Goal: Task Accomplishment & Management: Manage account settings

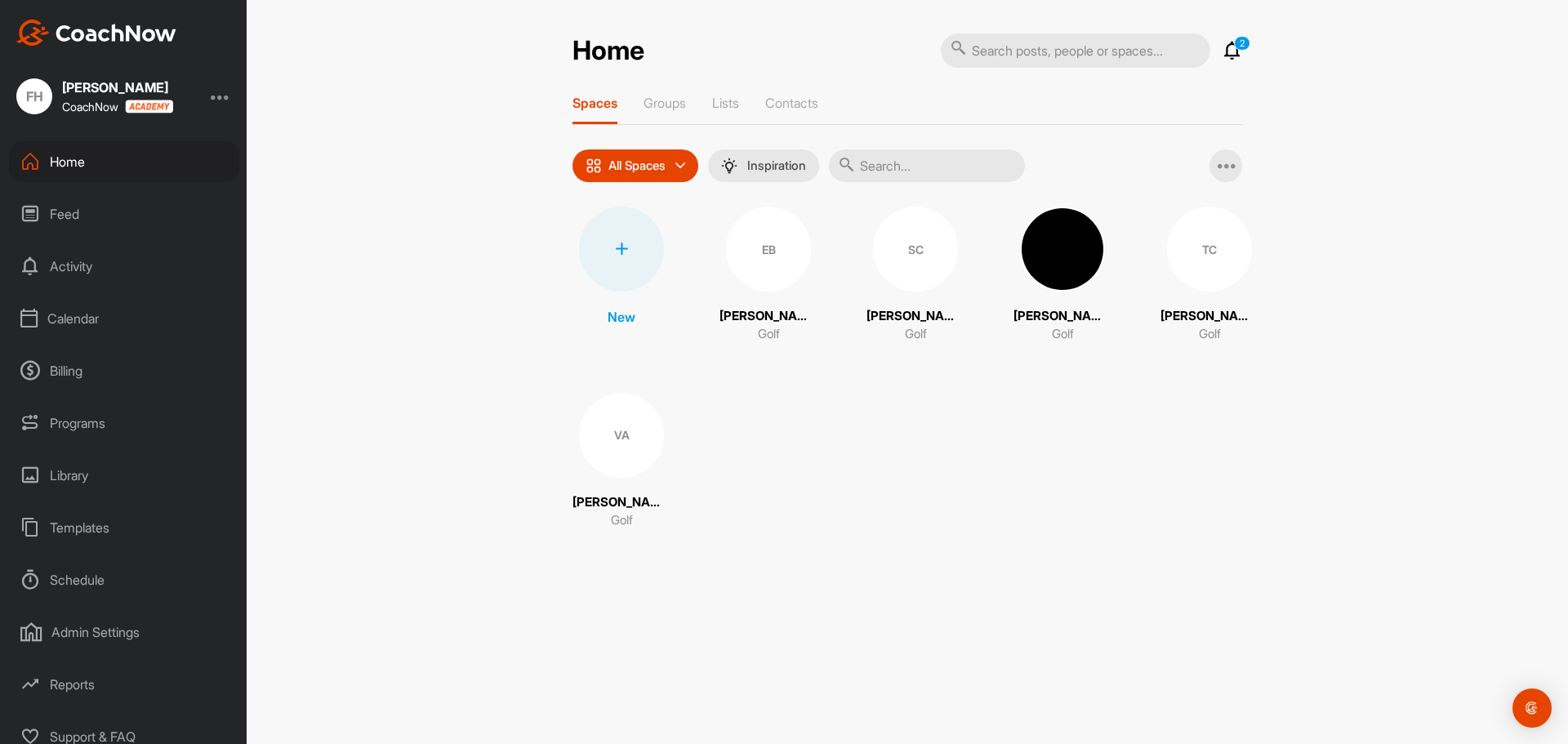
drag, startPoint x: 85, startPoint y: 302, endPoint x: 92, endPoint y: 333, distance: 31.8
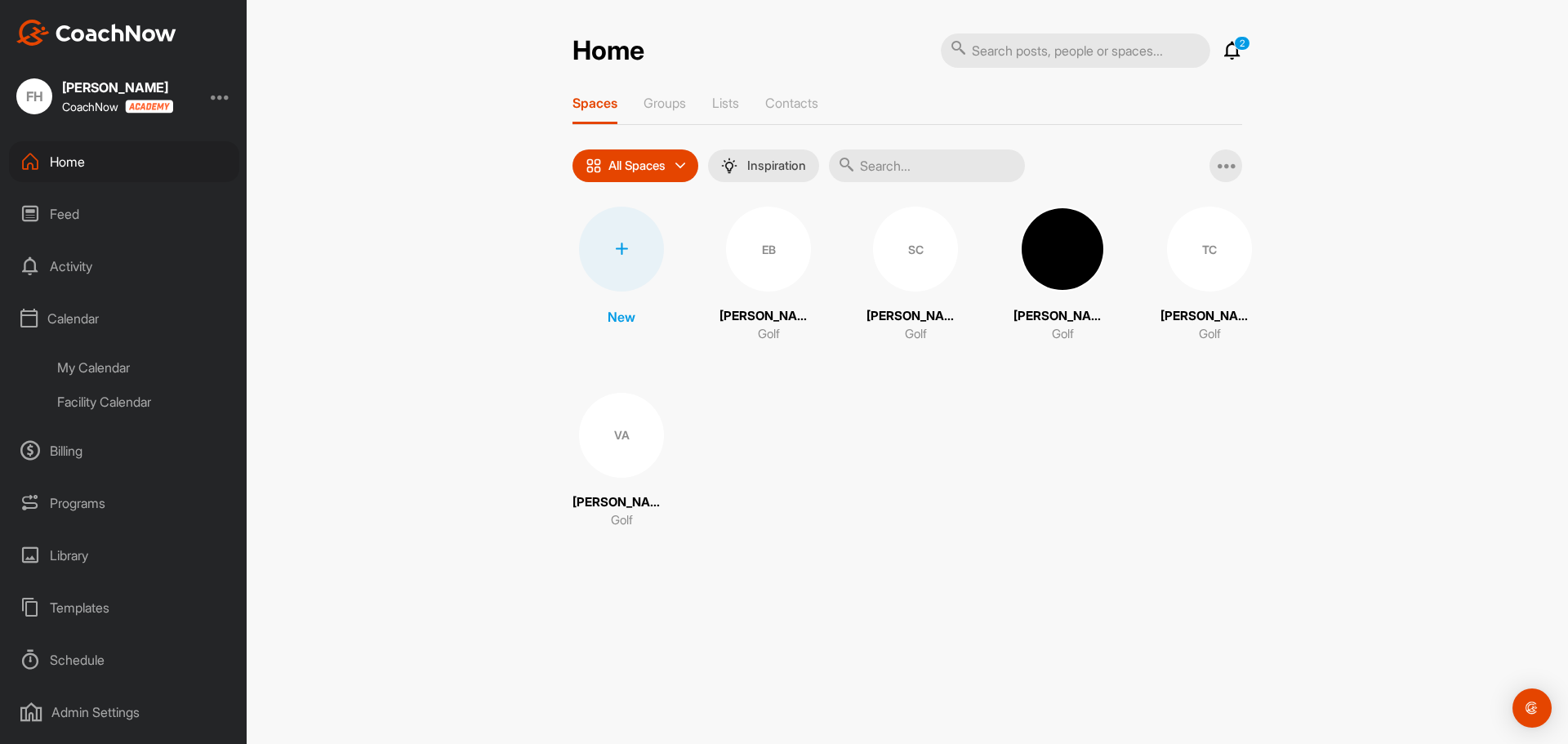
click at [117, 394] on div "Facility Calendar" at bounding box center [142, 401] width 193 height 34
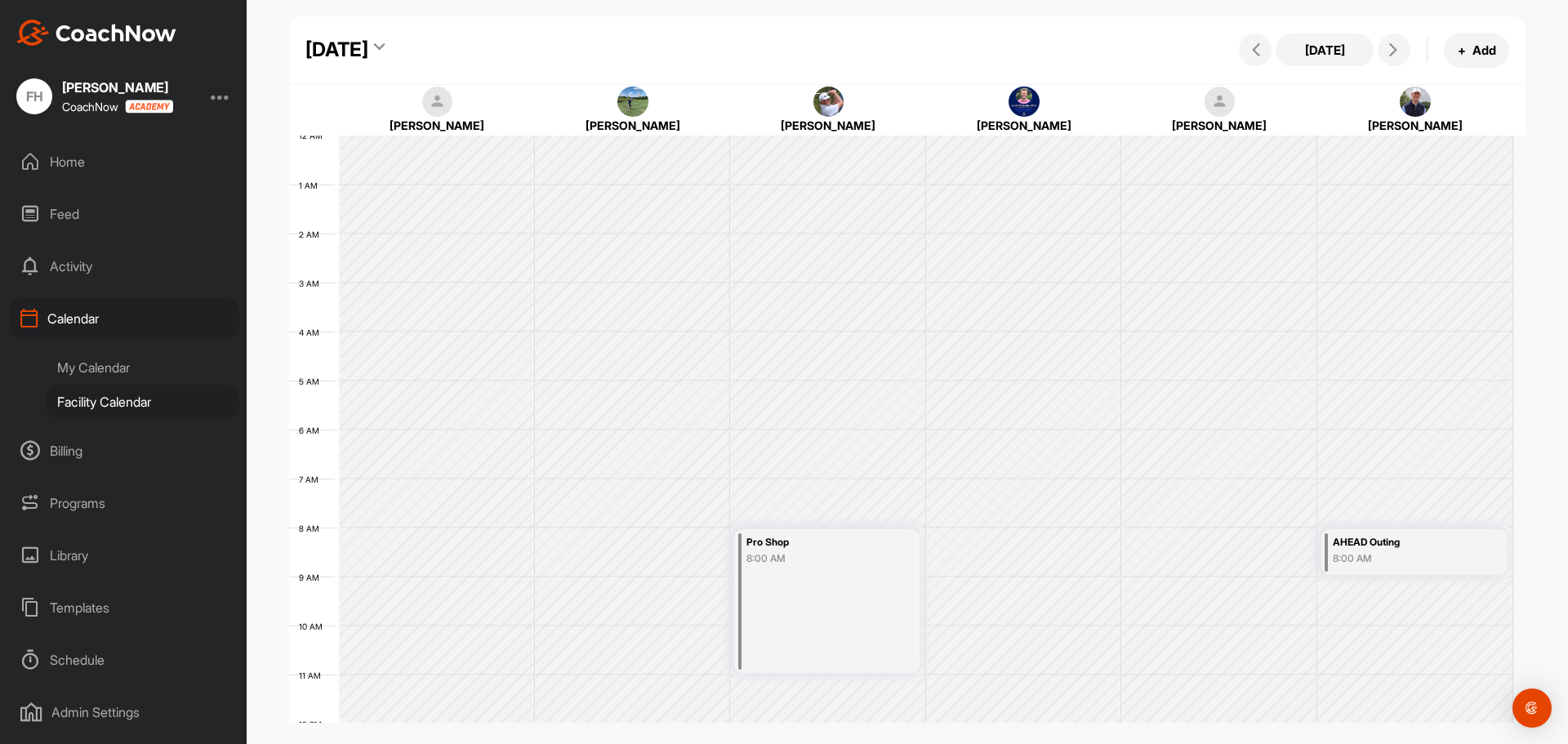
scroll to position [282, 0]
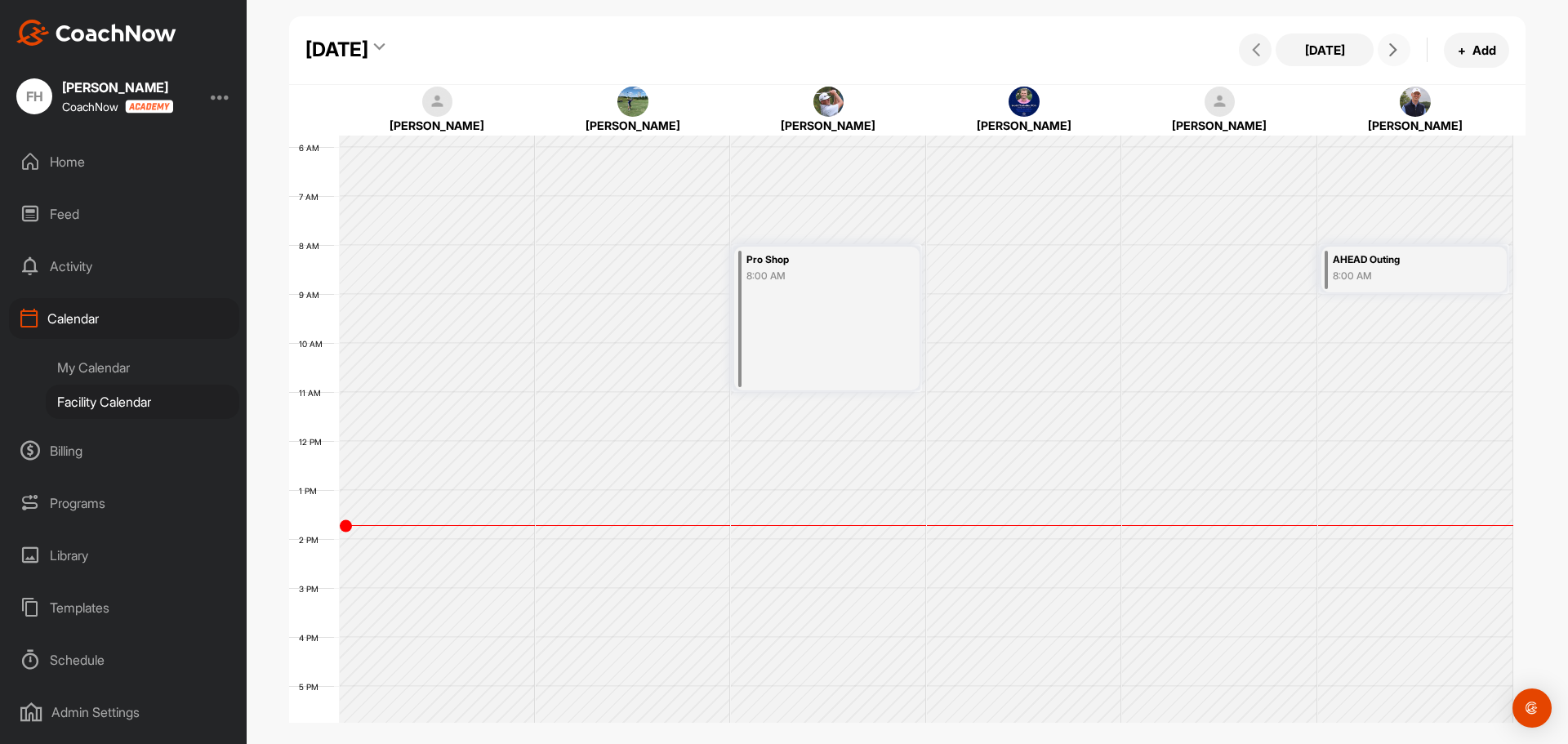
click at [1399, 55] on icon at bounding box center [1393, 50] width 13 height 13
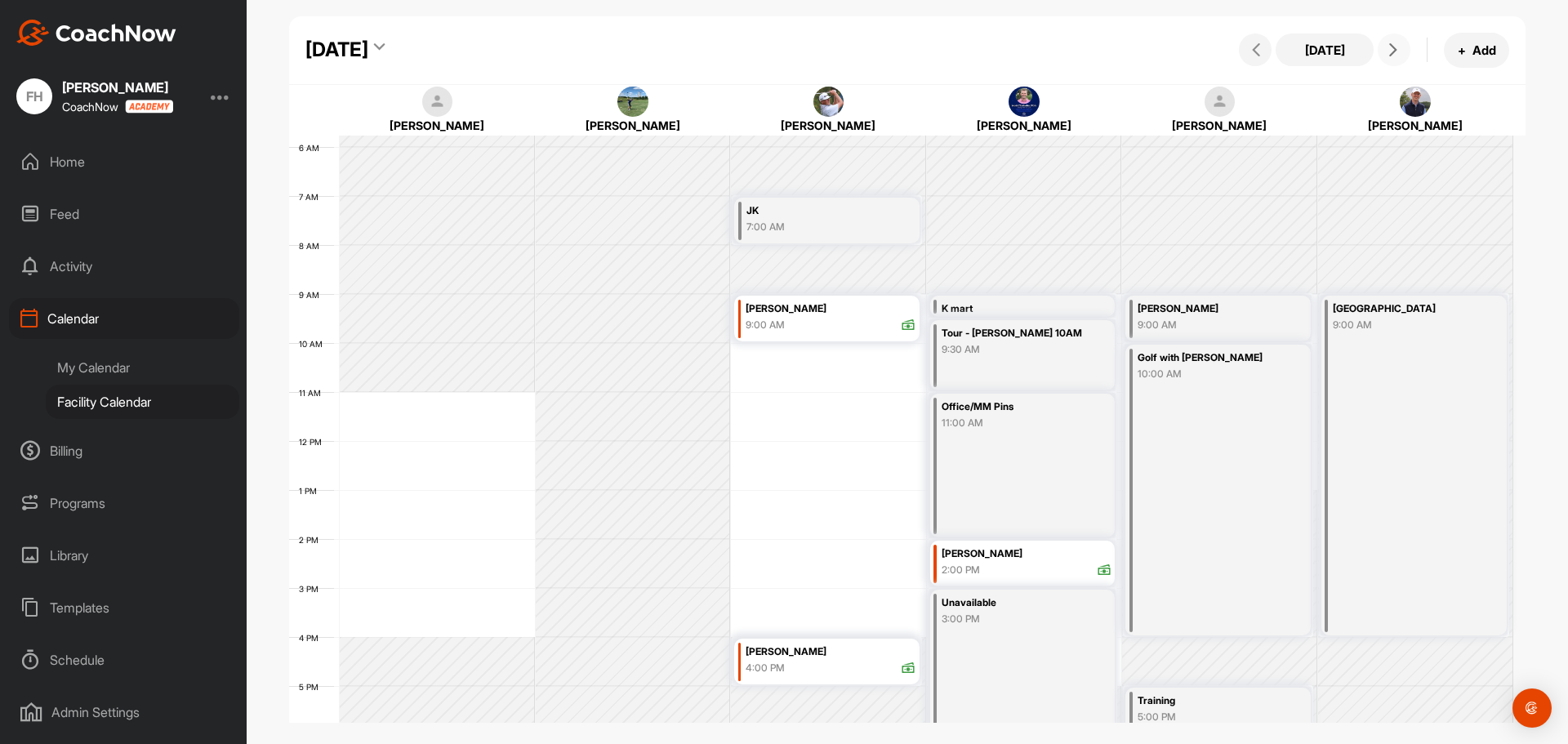
click at [423, 550] on div "12 AM 1 AM 2 AM 3 AM 4 AM 5 AM 6 AM 7 AM 8 AM 9 AM 10 AM 11 AM 12 PM 1 PM 2 PM …" at bounding box center [901, 440] width 1224 height 1175
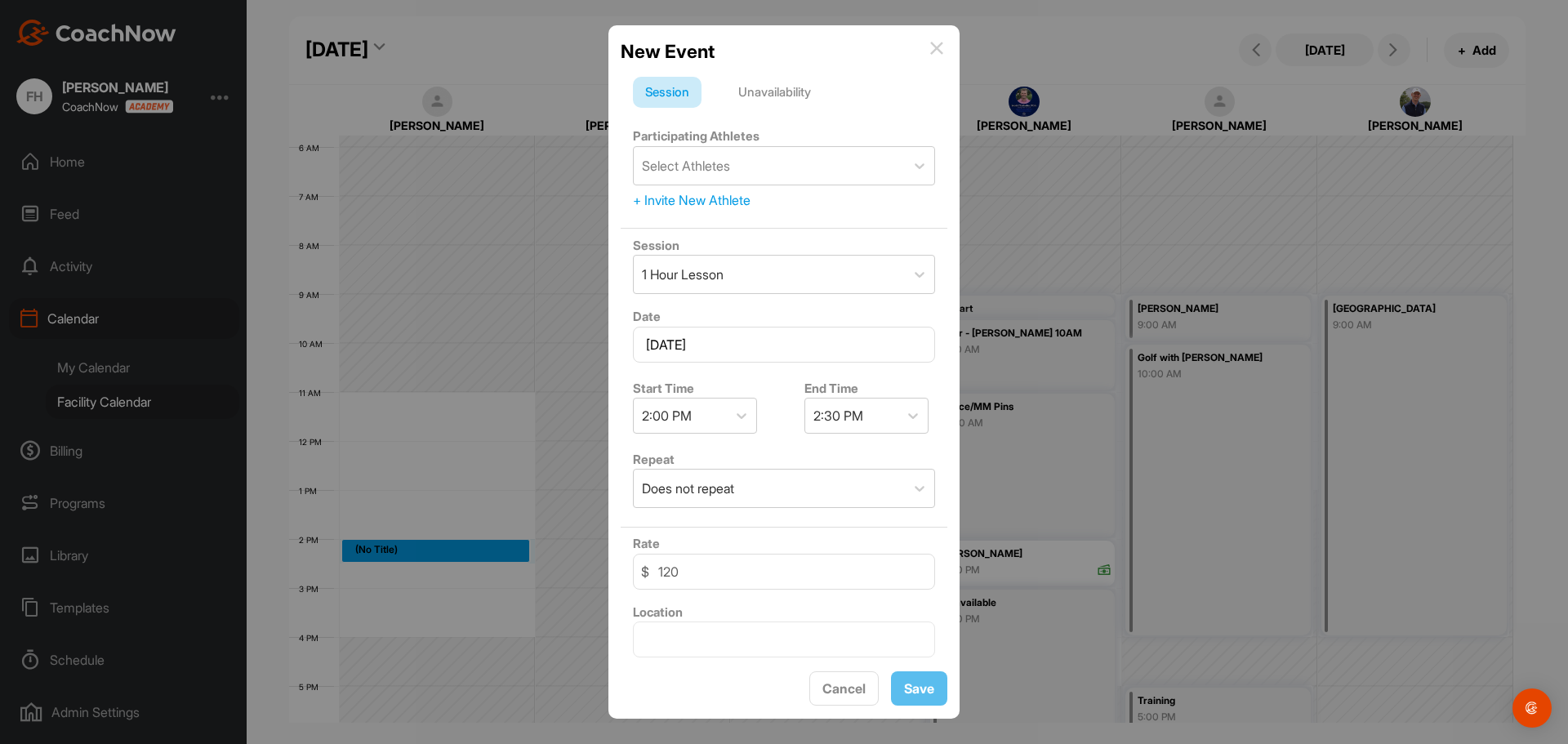
click at [746, 85] on div "Unavailability" at bounding box center [774, 92] width 97 height 31
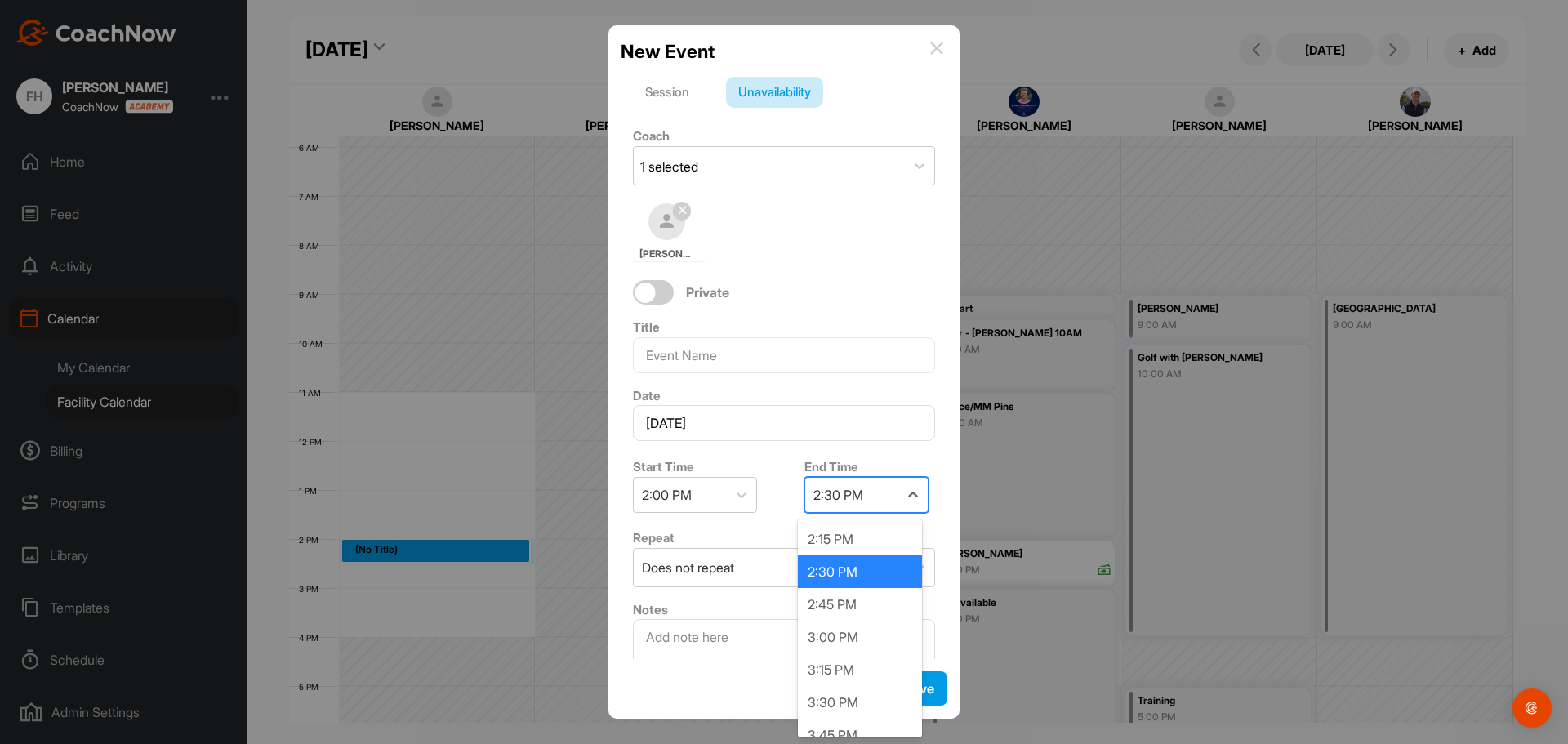
click at [883, 491] on div "2:30 PM" at bounding box center [852, 494] width 93 height 34
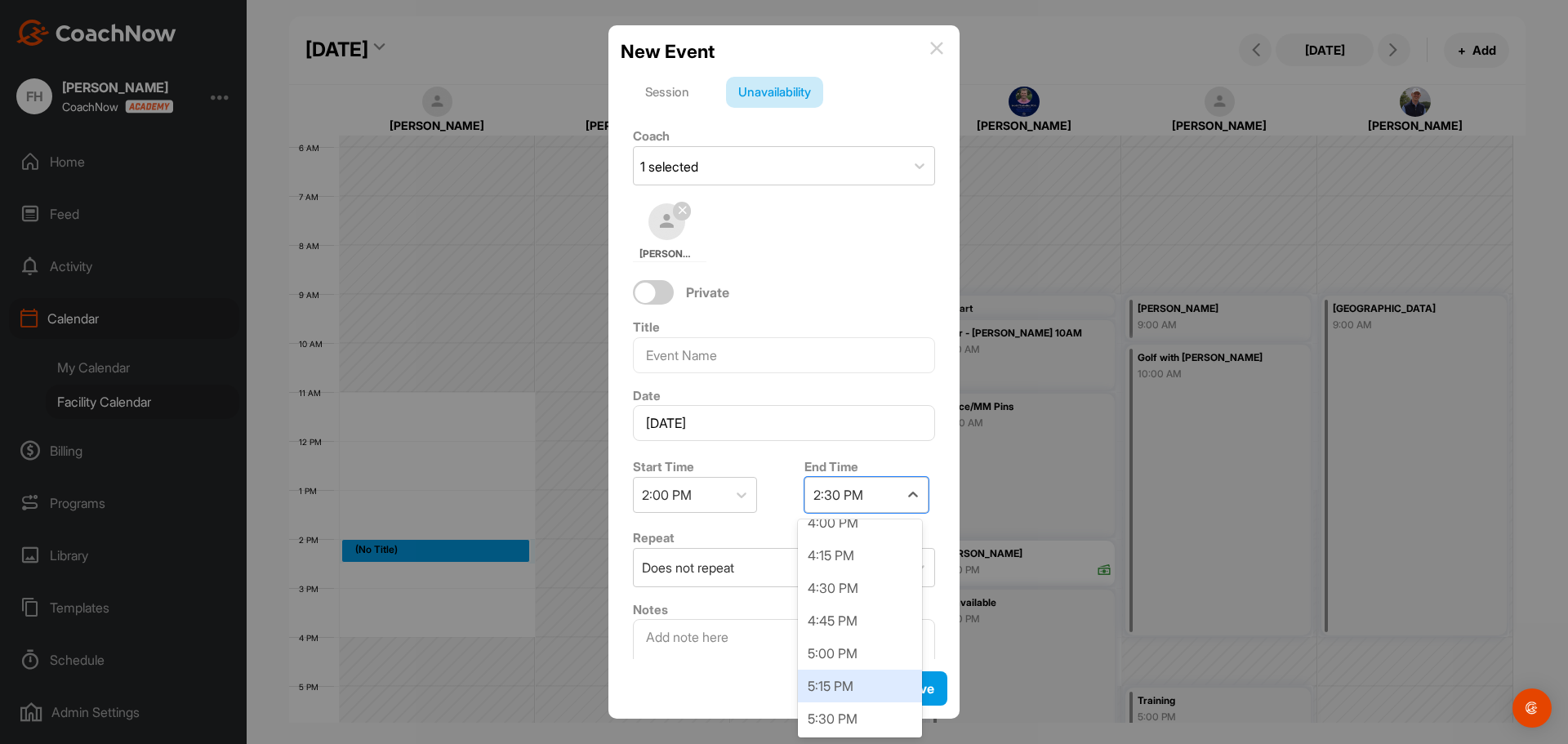
scroll to position [327, 0]
click at [859, 713] on div "6:00 PM" at bounding box center [859, 701] width 124 height 32
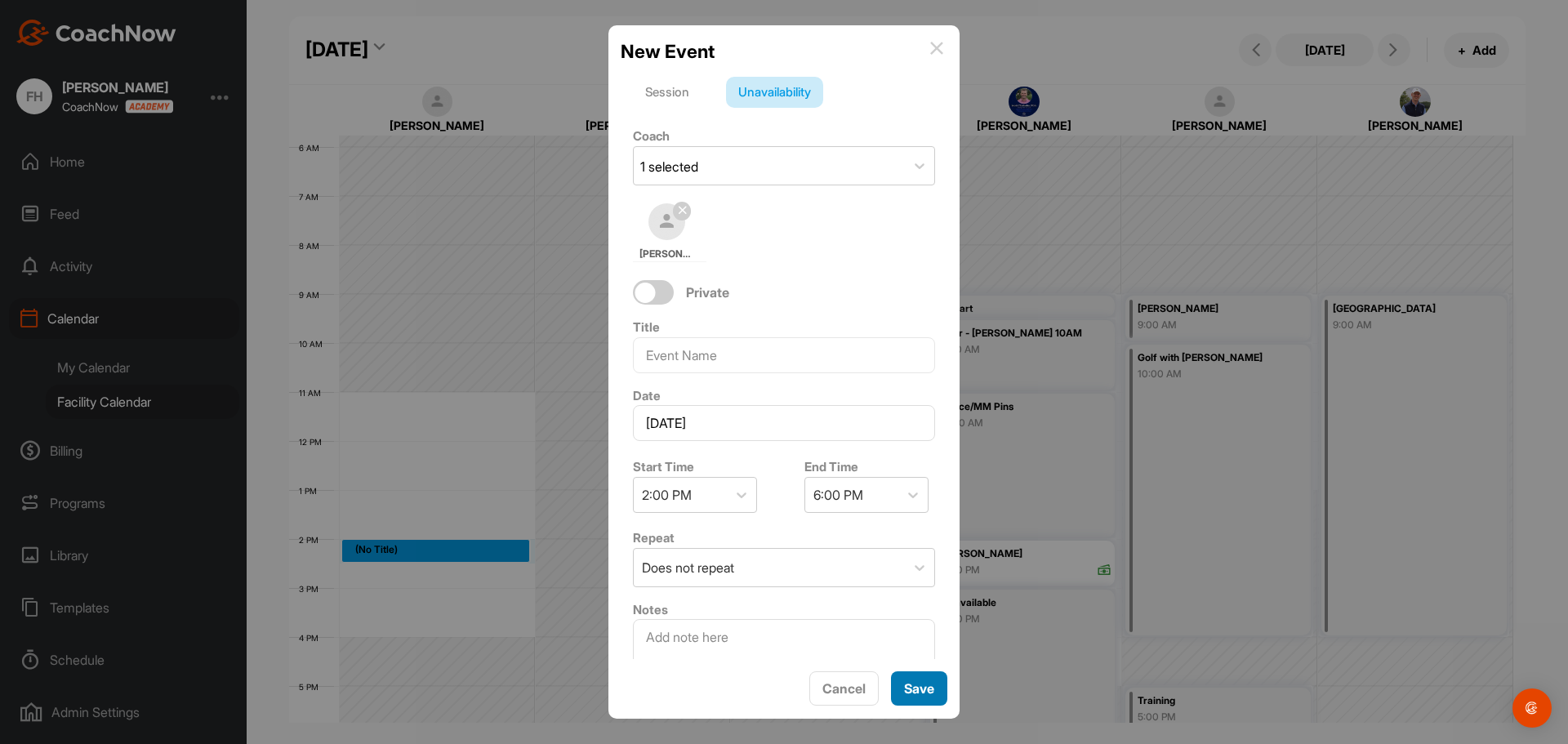
click at [926, 700] on button "Save" at bounding box center [919, 688] width 57 height 35
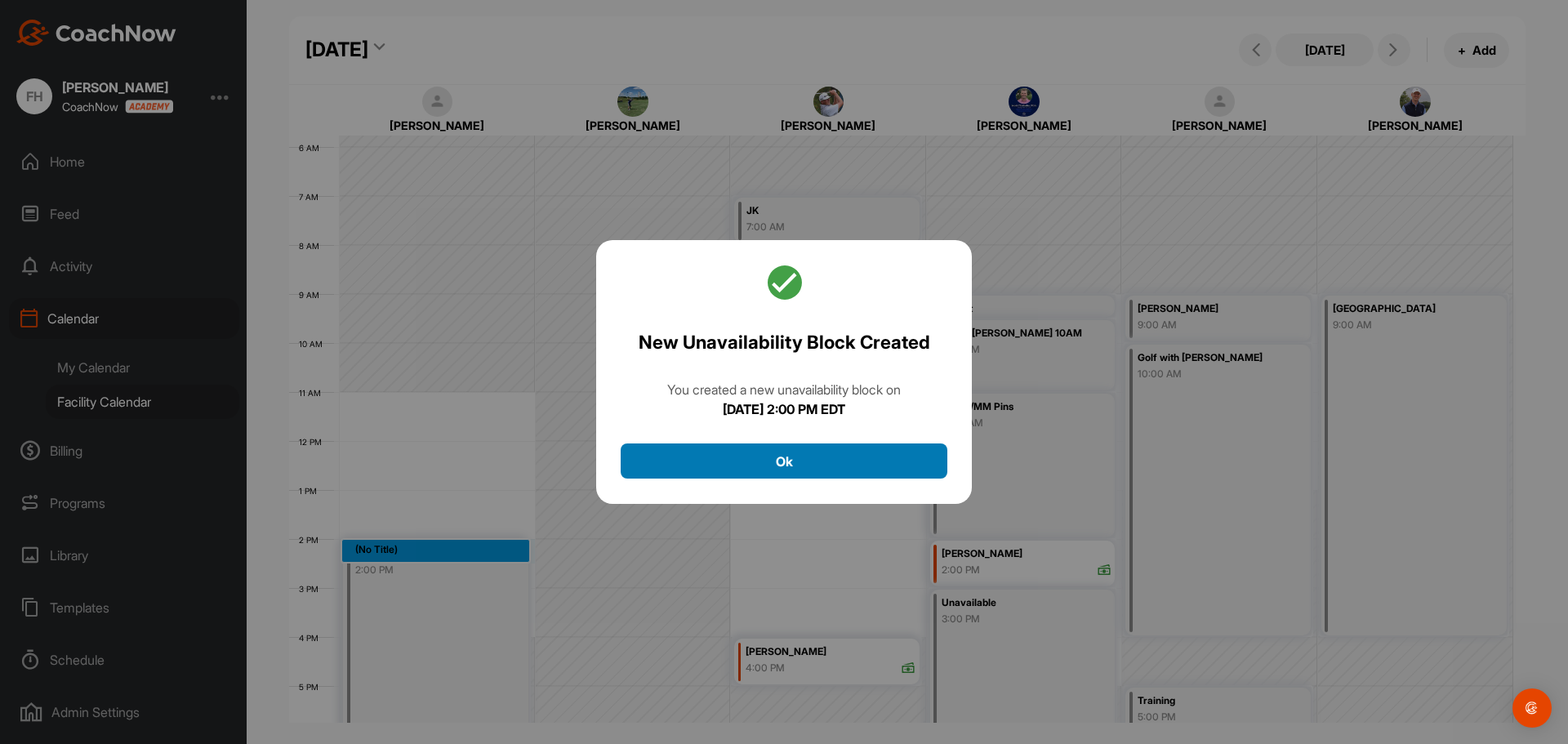
click at [835, 473] on button "Ok" at bounding box center [784, 461] width 327 height 35
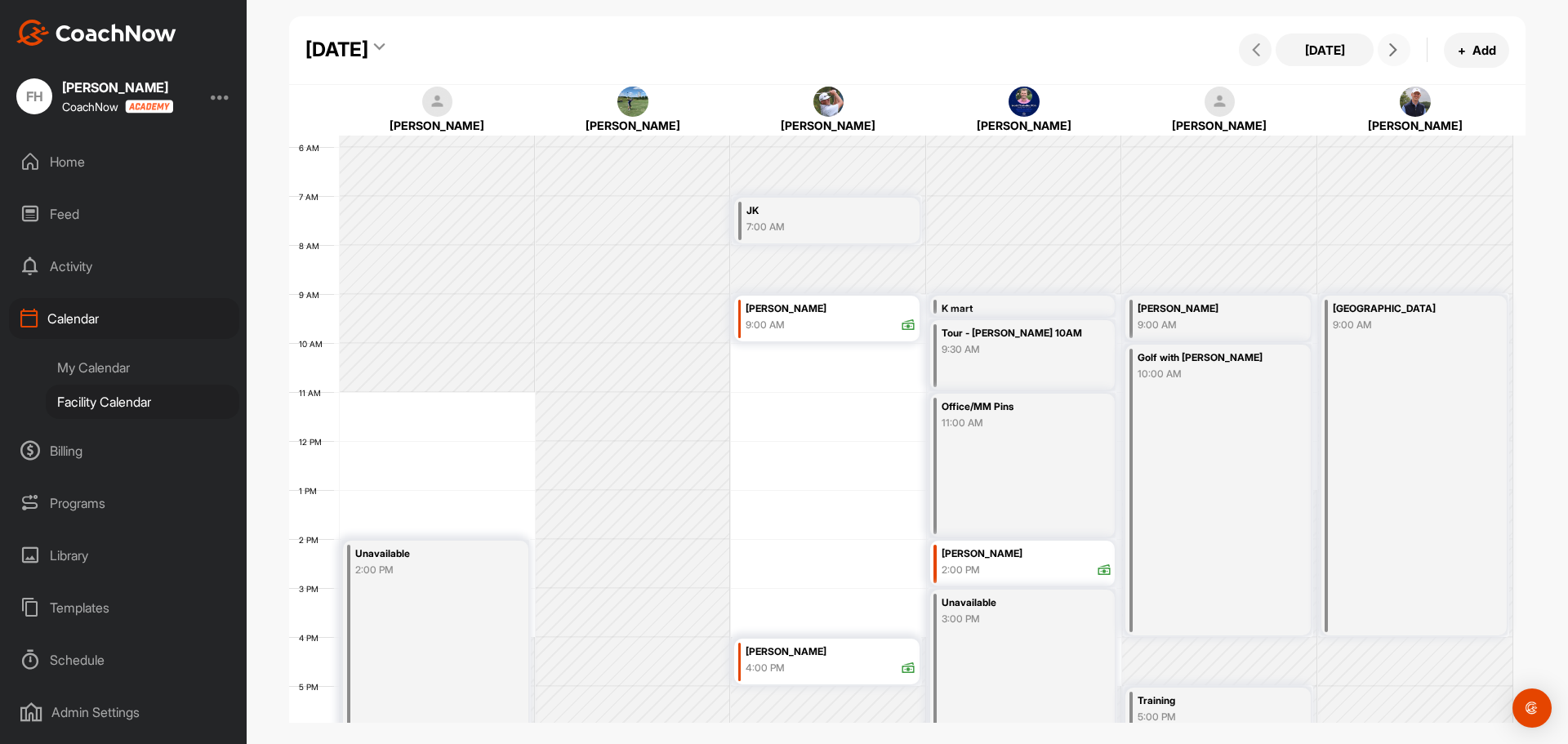
click at [1389, 54] on icon at bounding box center [1393, 50] width 13 height 13
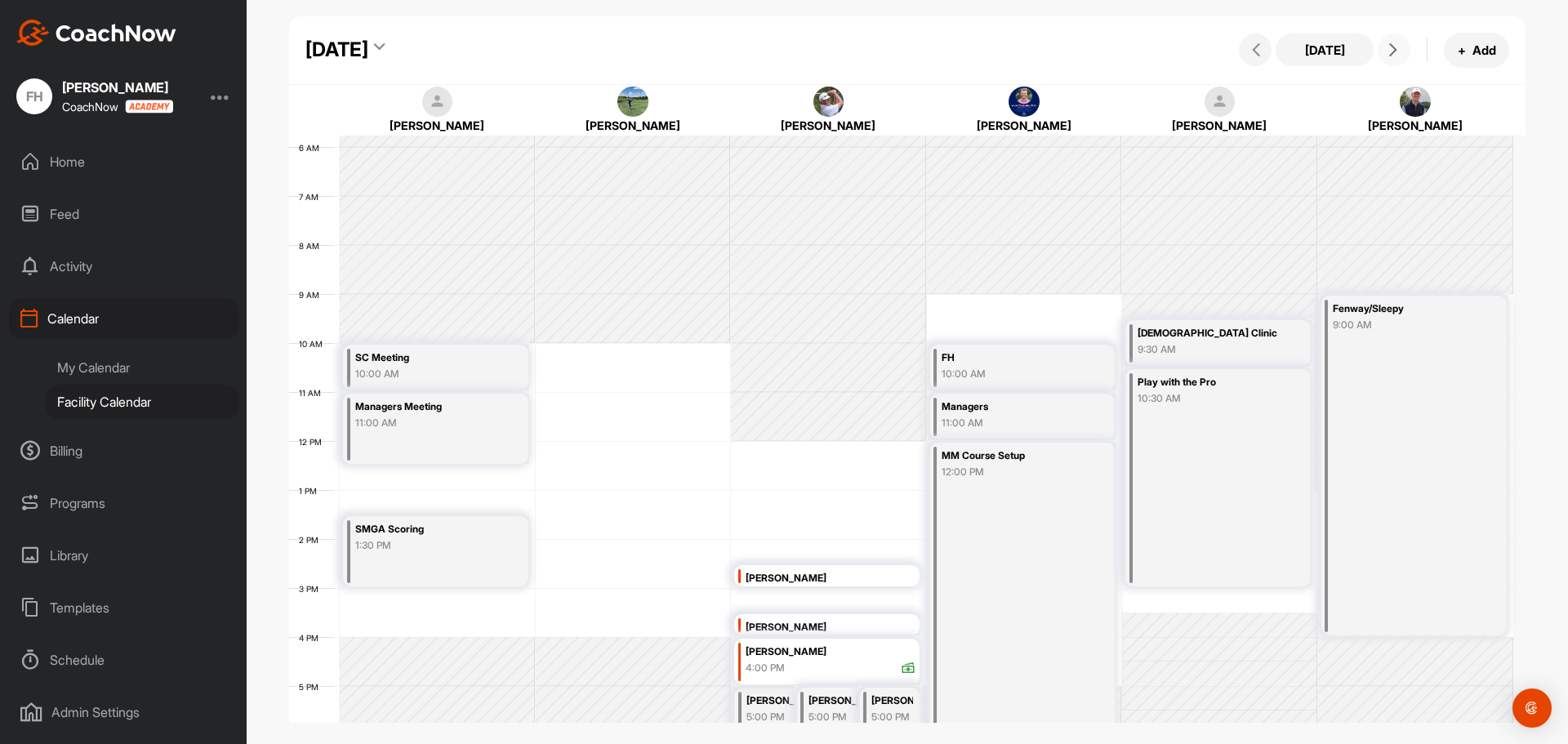
click at [438, 594] on div "12 AM 1 AM 2 AM 3 AM 4 AM 5 AM 6 AM 7 AM 8 AM 9 AM 10 AM 11 AM 12 PM 1 PM 2 PM …" at bounding box center [901, 440] width 1224 height 1175
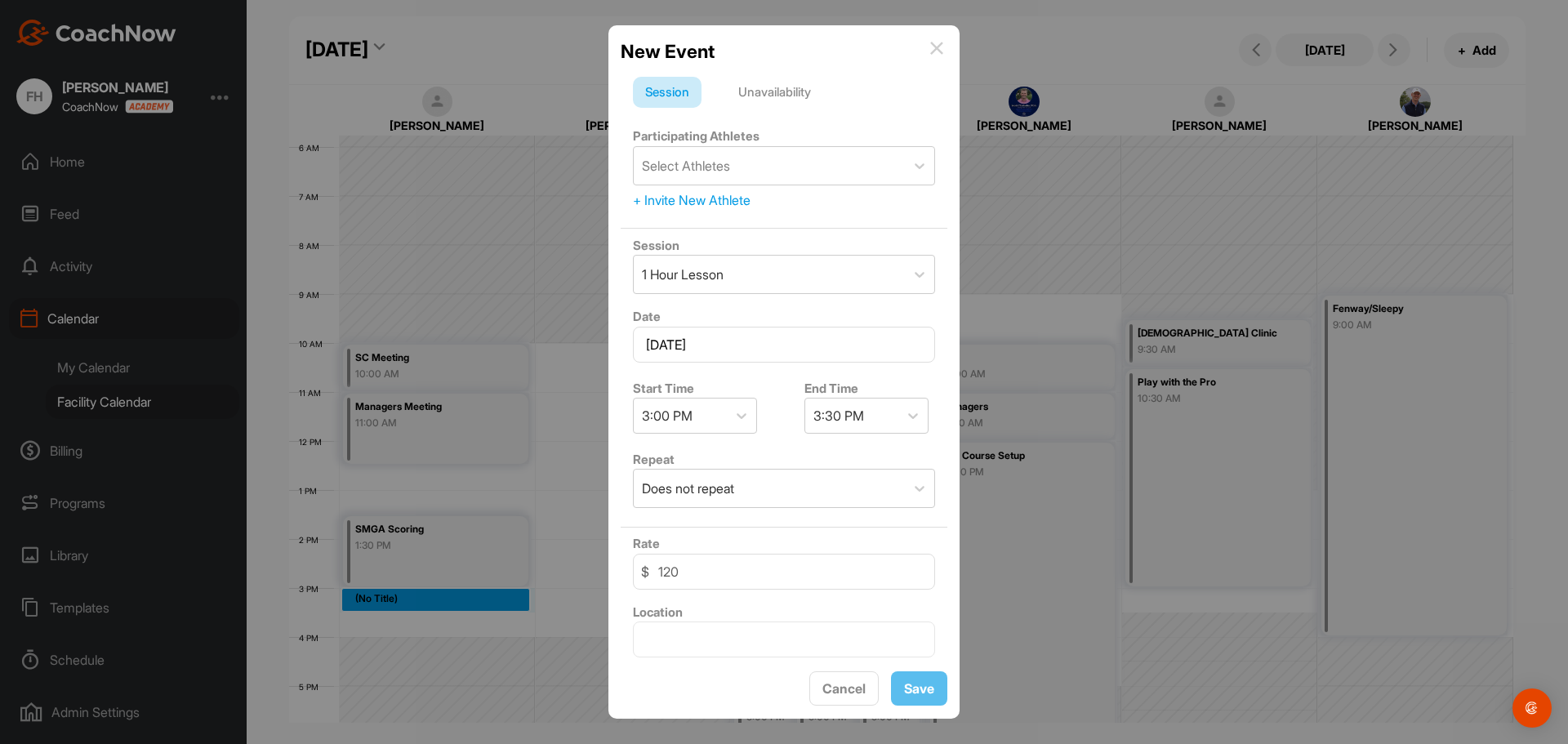
click at [783, 95] on div "Unavailability" at bounding box center [774, 92] width 97 height 31
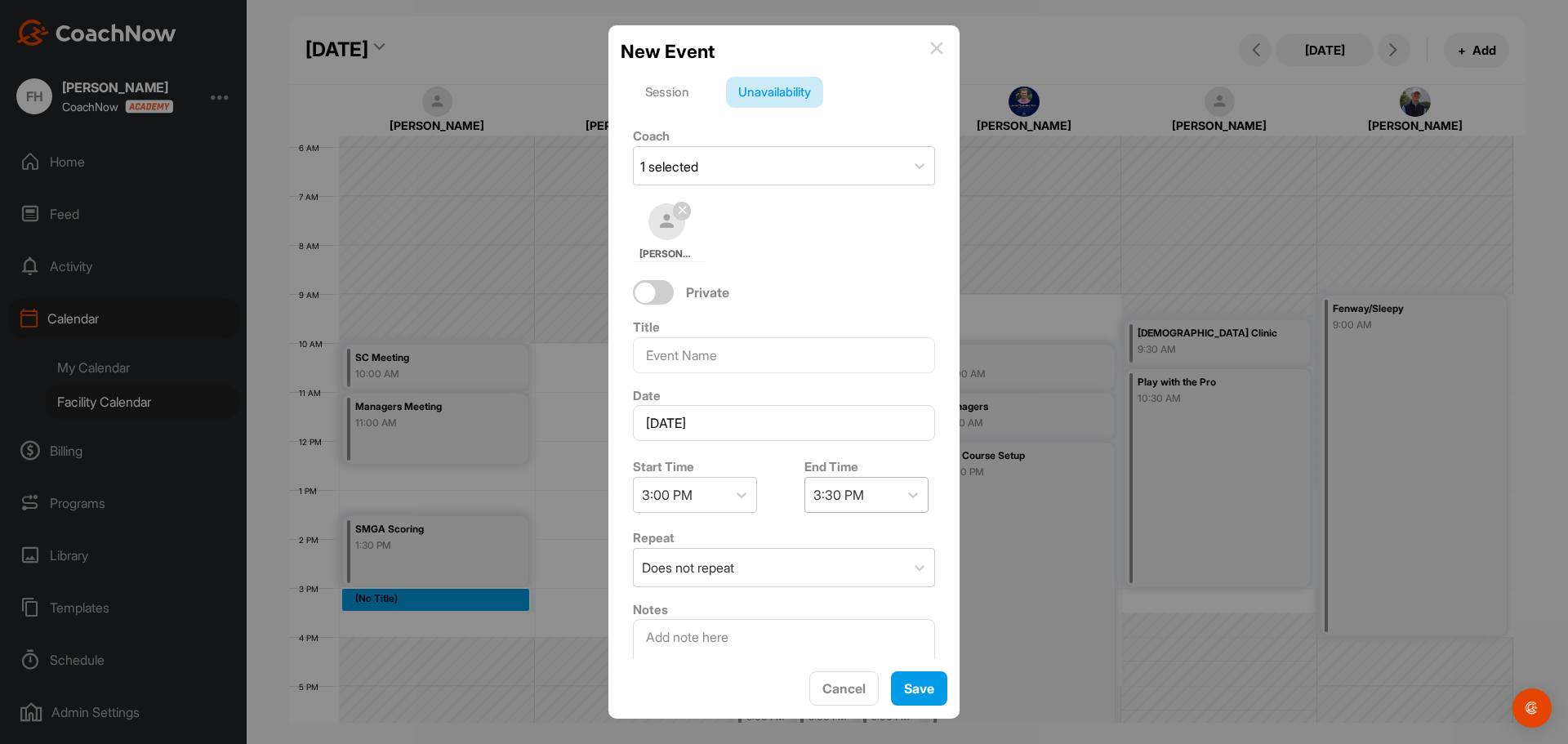
click at [840, 498] on div "3:30 PM" at bounding box center [838, 495] width 51 height 19
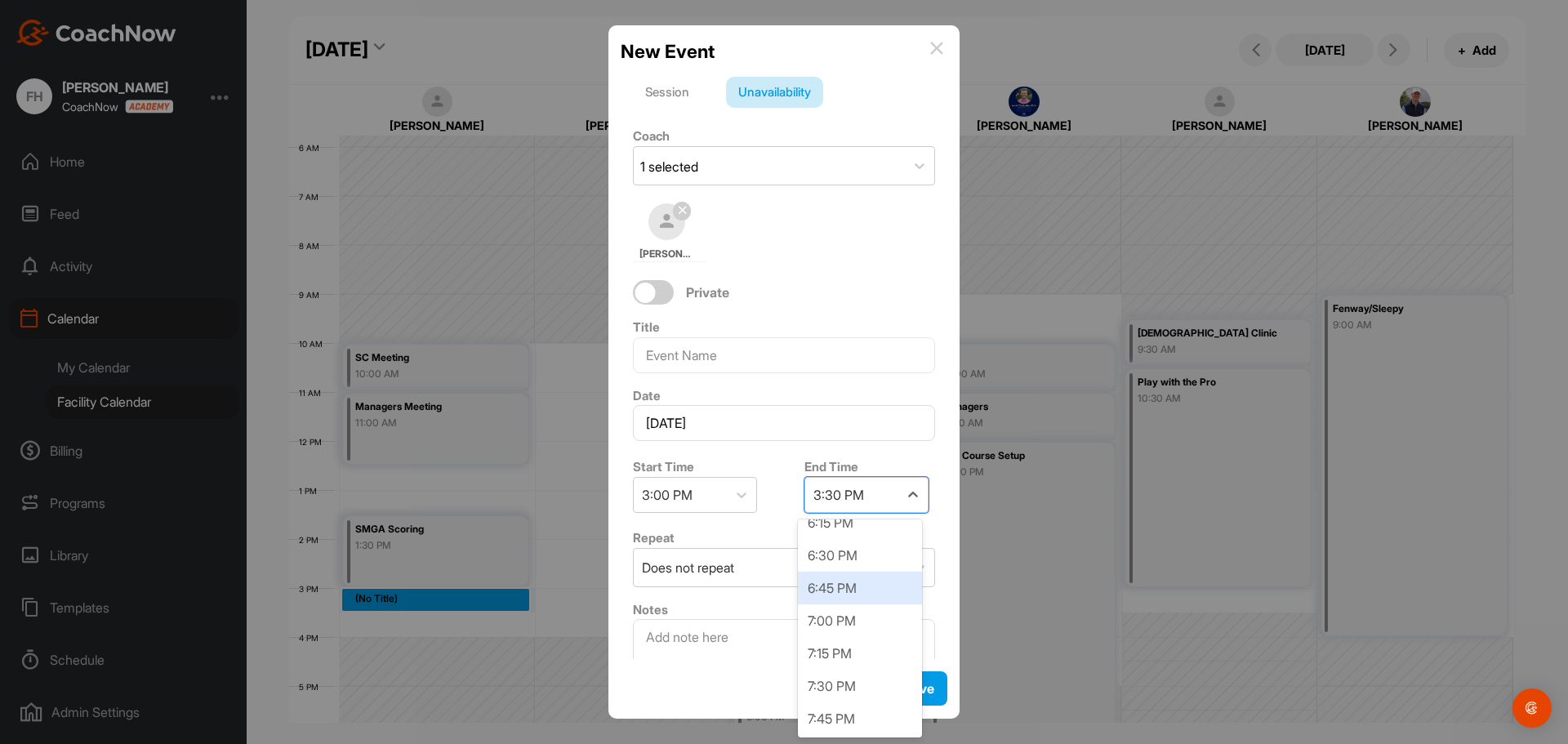
click at [863, 583] on div "6:45 PM" at bounding box center [859, 587] width 124 height 32
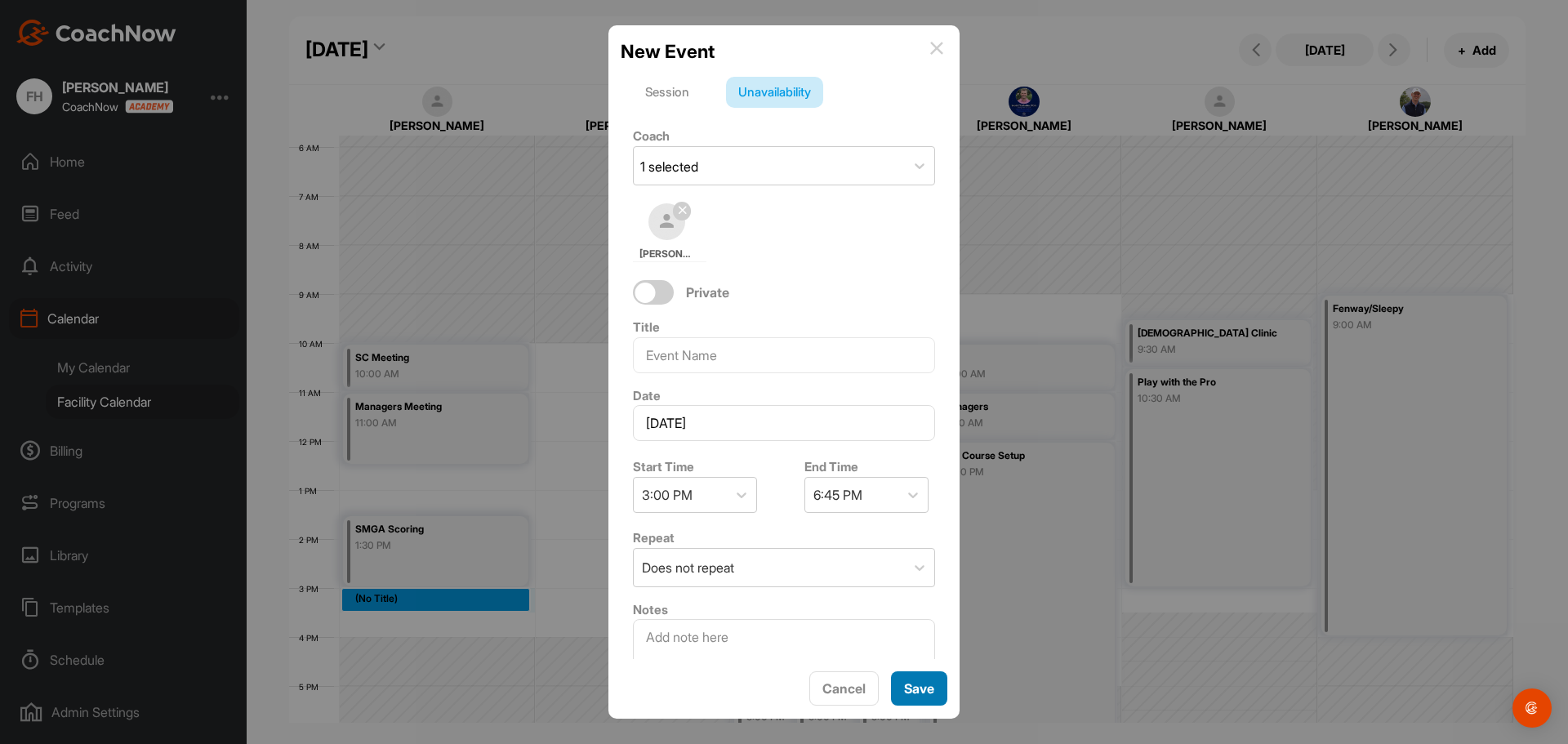
click at [910, 684] on span "Save" at bounding box center [919, 687] width 31 height 17
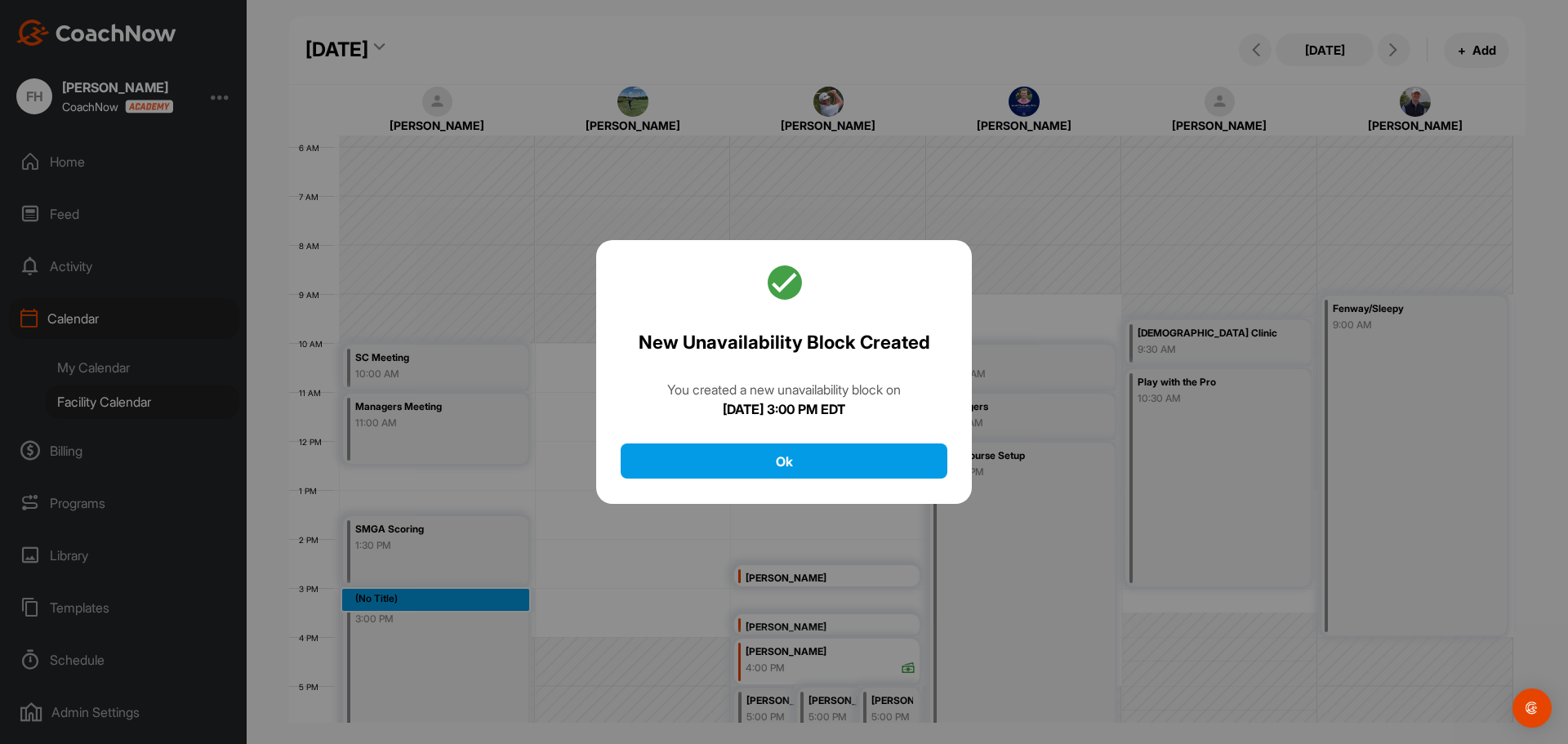
click at [817, 437] on div "New Unavailability Block Created You created a new unavailability block [DATE][…" at bounding box center [784, 372] width 376 height 265
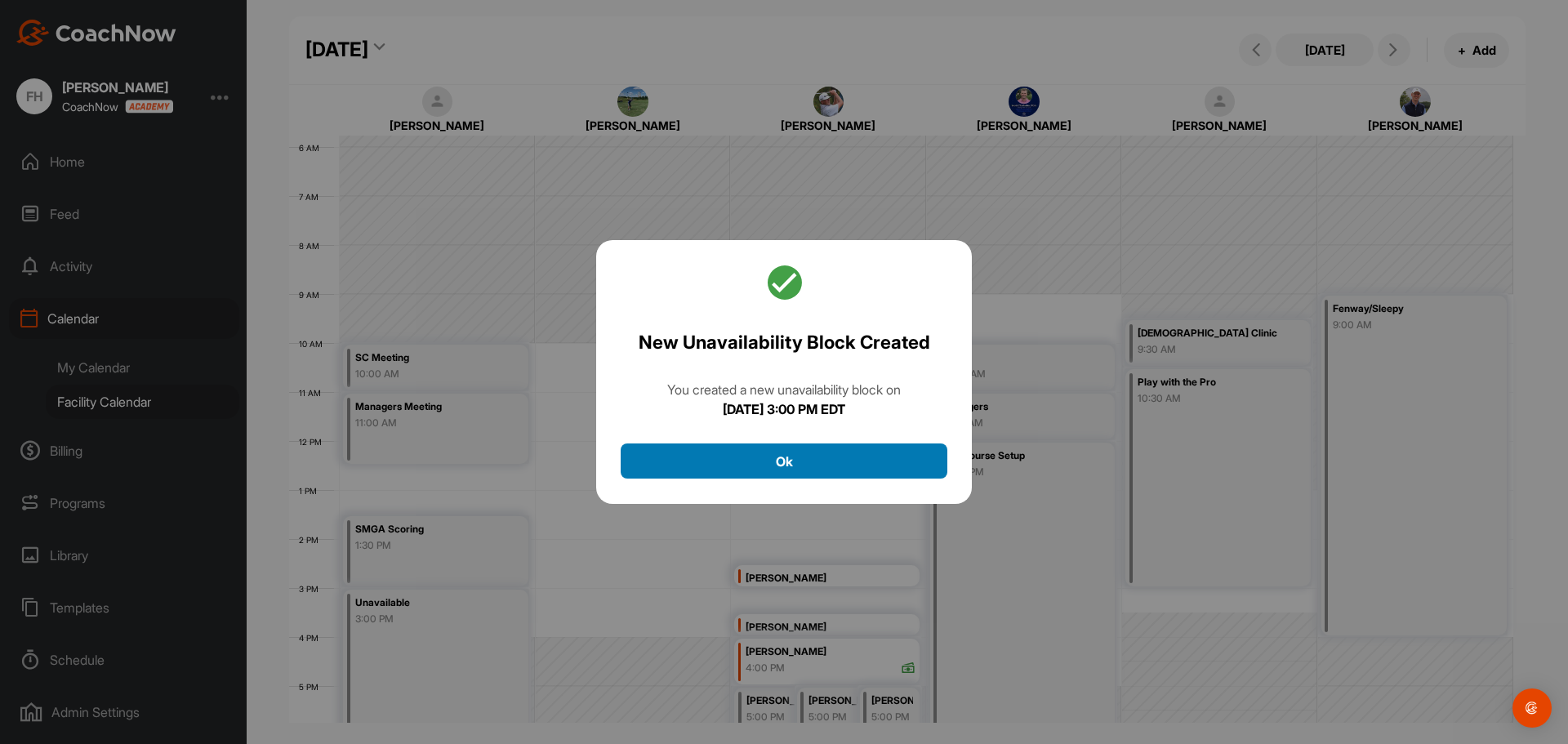
click at [818, 458] on button "Ok" at bounding box center [784, 461] width 327 height 35
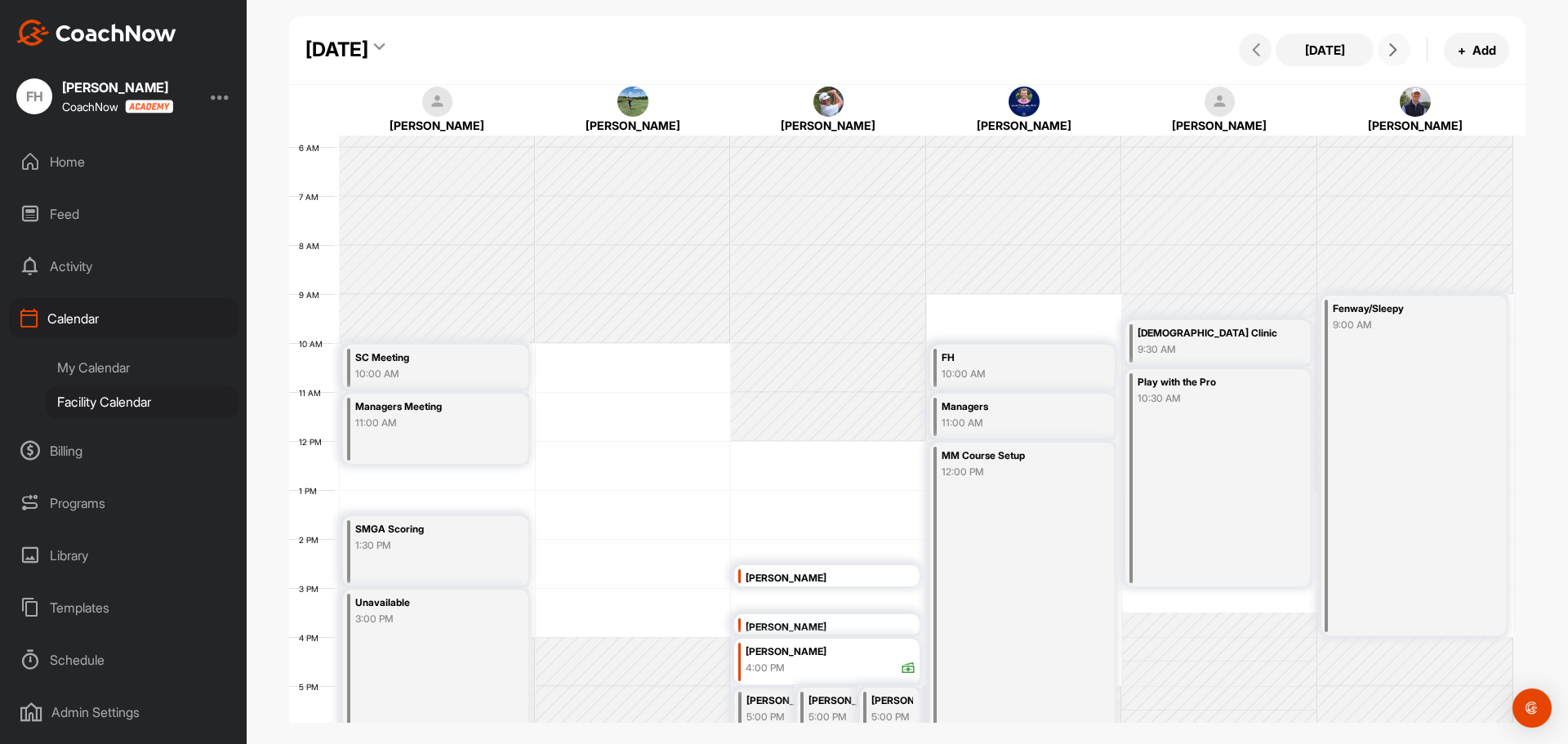
click at [1390, 57] on button at bounding box center [1394, 49] width 32 height 32
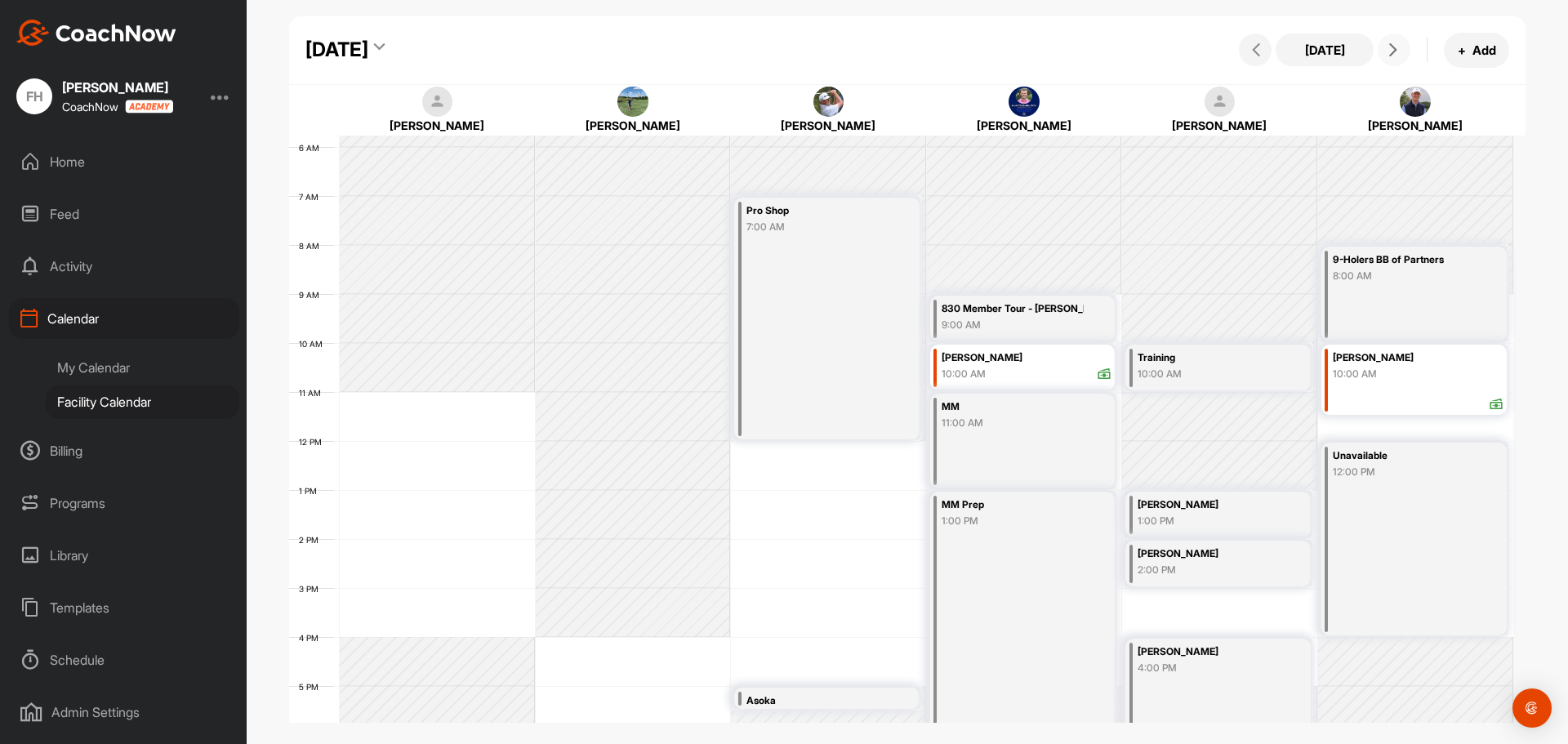
click at [462, 403] on div "12 AM 1 AM 2 AM 3 AM 4 AM 5 AM 6 AM 7 AM 8 AM 9 AM 10 AM 11 AM 12 PM 1 PM 2 PM …" at bounding box center [901, 440] width 1224 height 1175
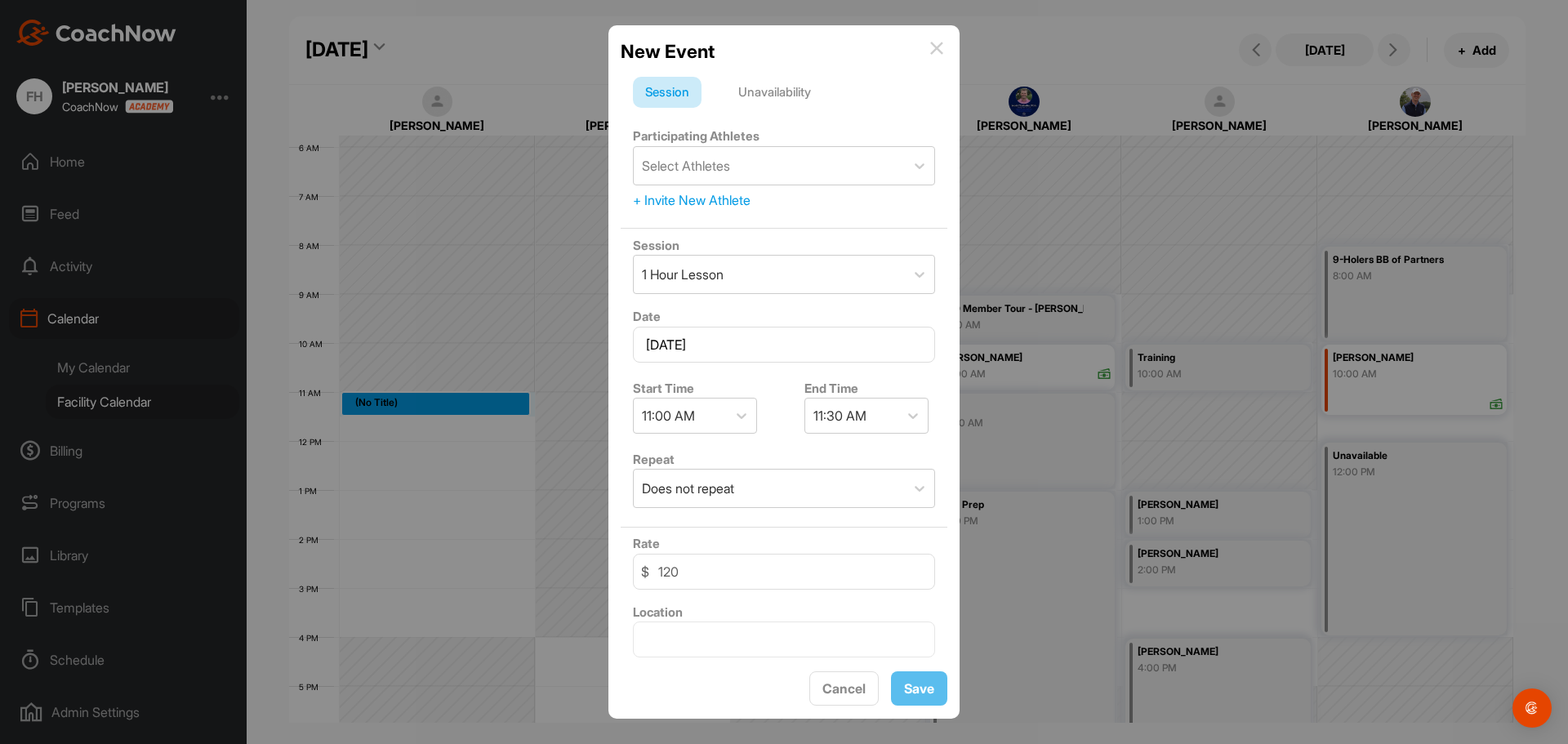
click at [788, 93] on div "Unavailability" at bounding box center [774, 92] width 97 height 31
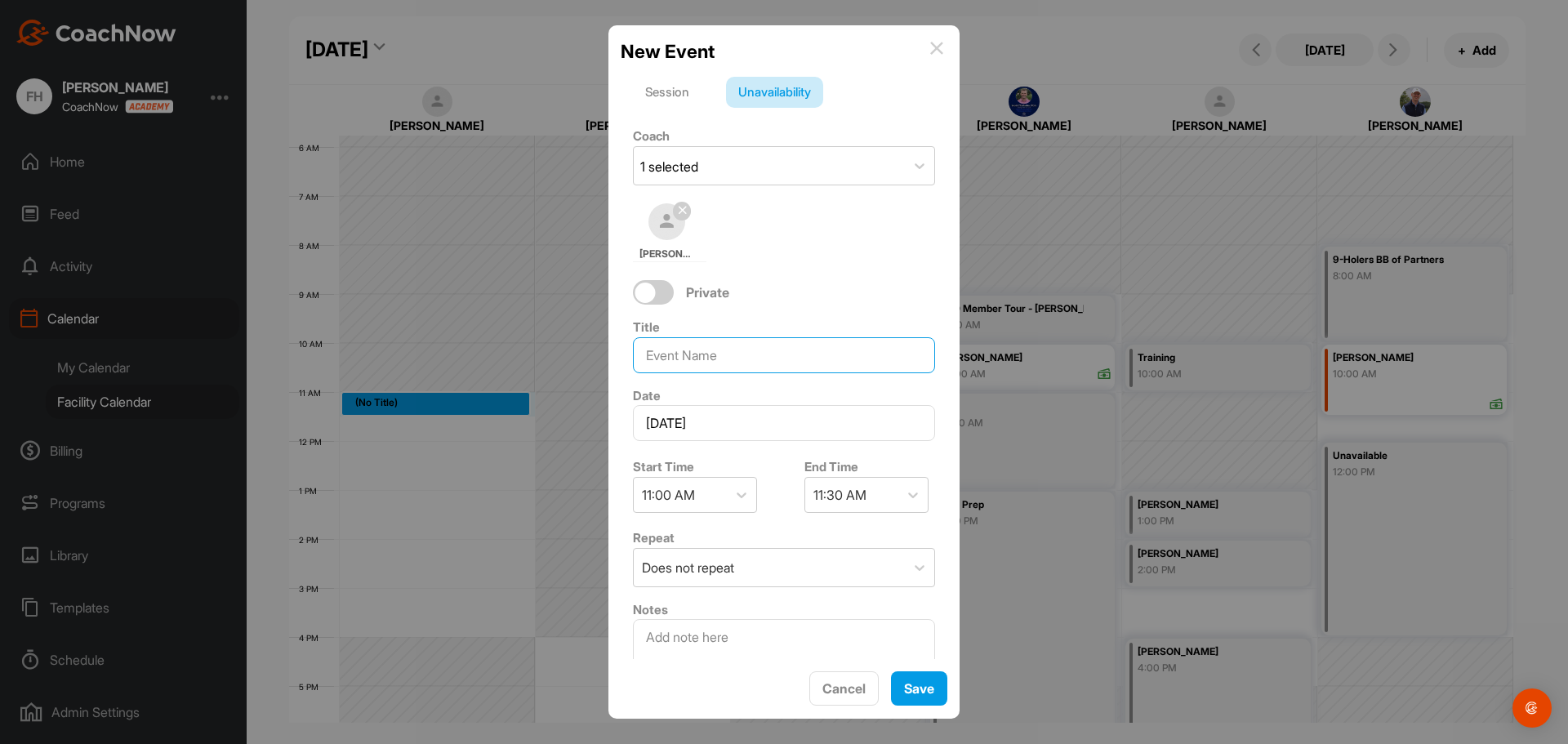
click at [704, 362] on input at bounding box center [784, 355] width 302 height 36
type input "Mem Mem"
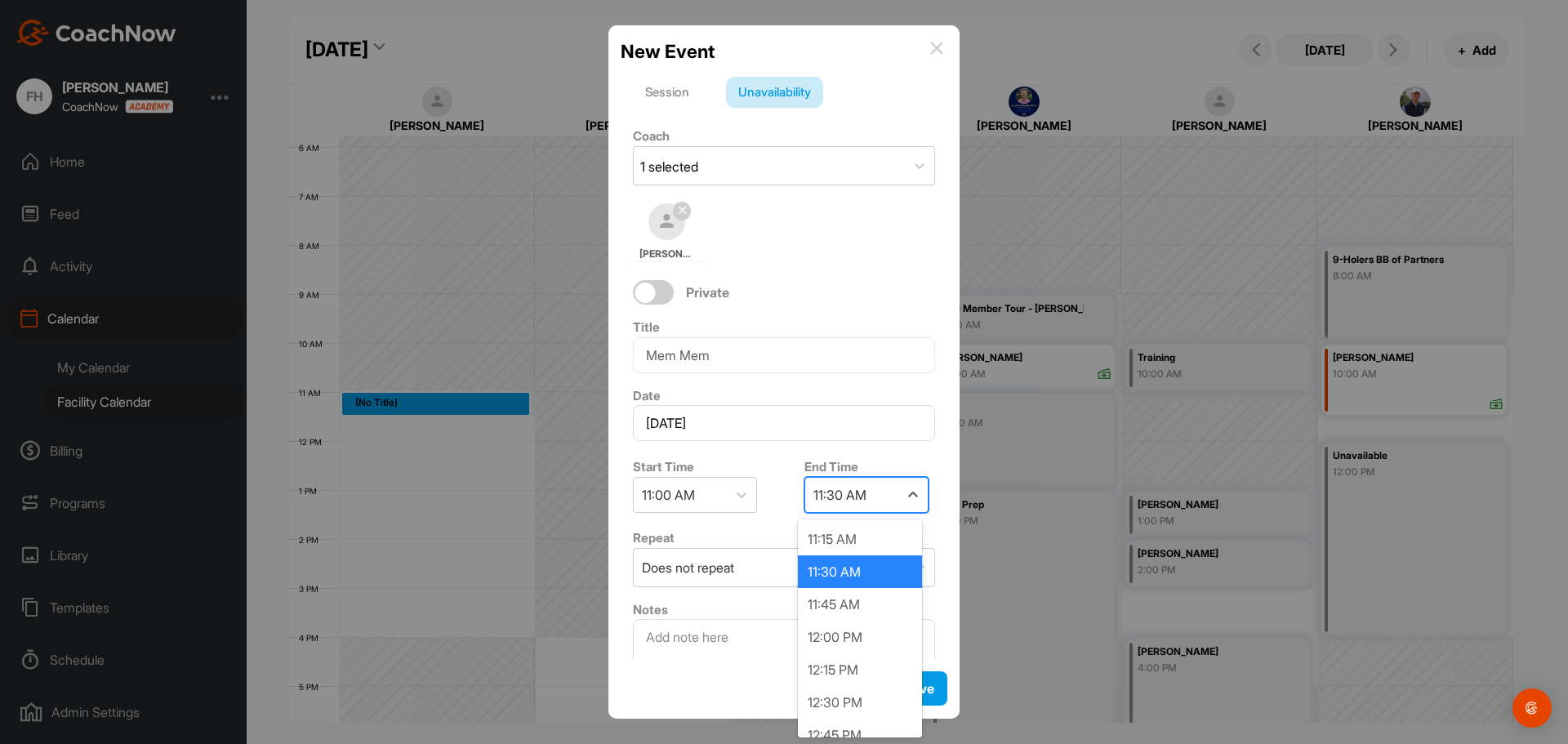
click at [875, 504] on div "11:30 AM" at bounding box center [852, 494] width 93 height 34
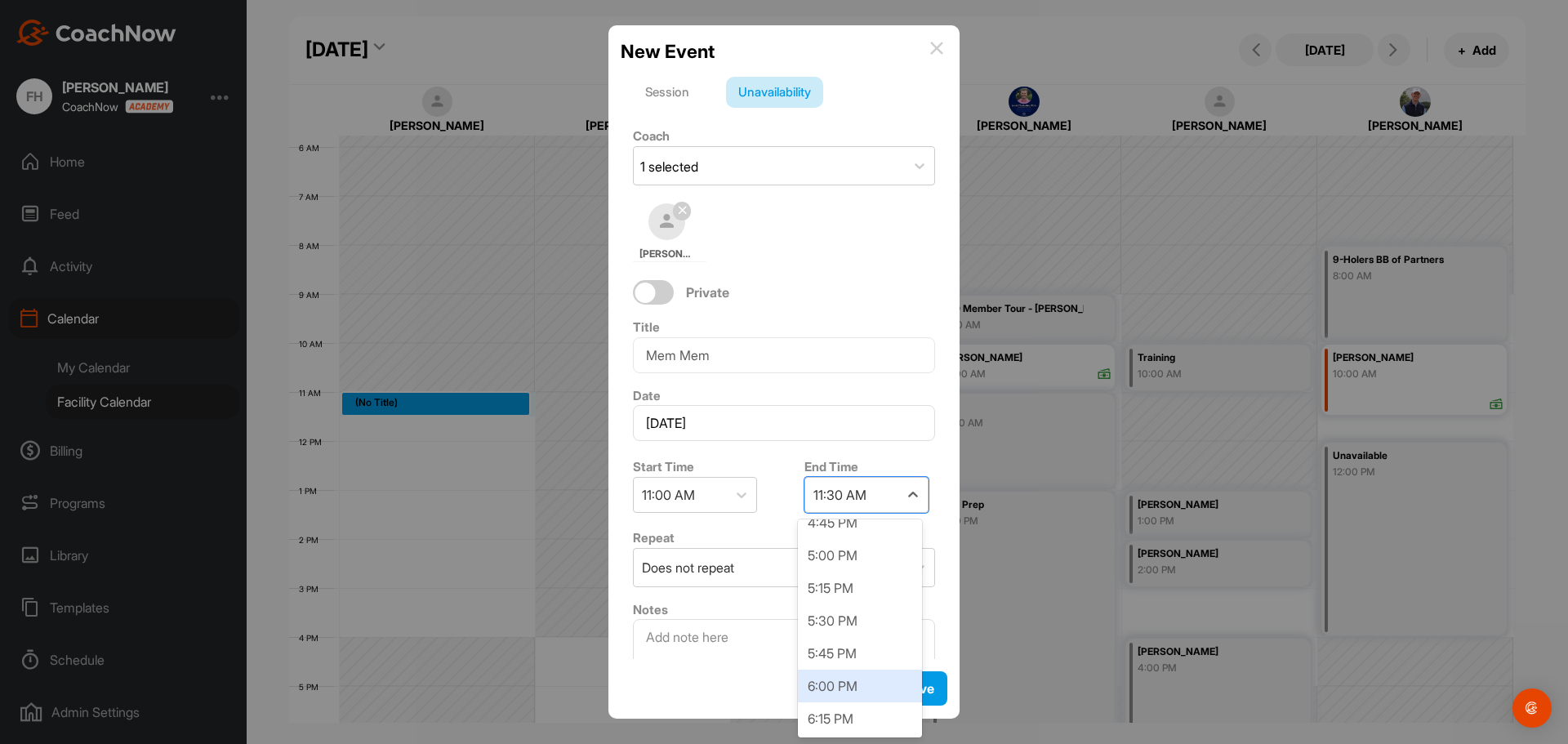
drag, startPoint x: 843, startPoint y: 692, endPoint x: 878, endPoint y: 687, distance: 35.4
click at [845, 691] on div "6:00 PM" at bounding box center [859, 685] width 124 height 32
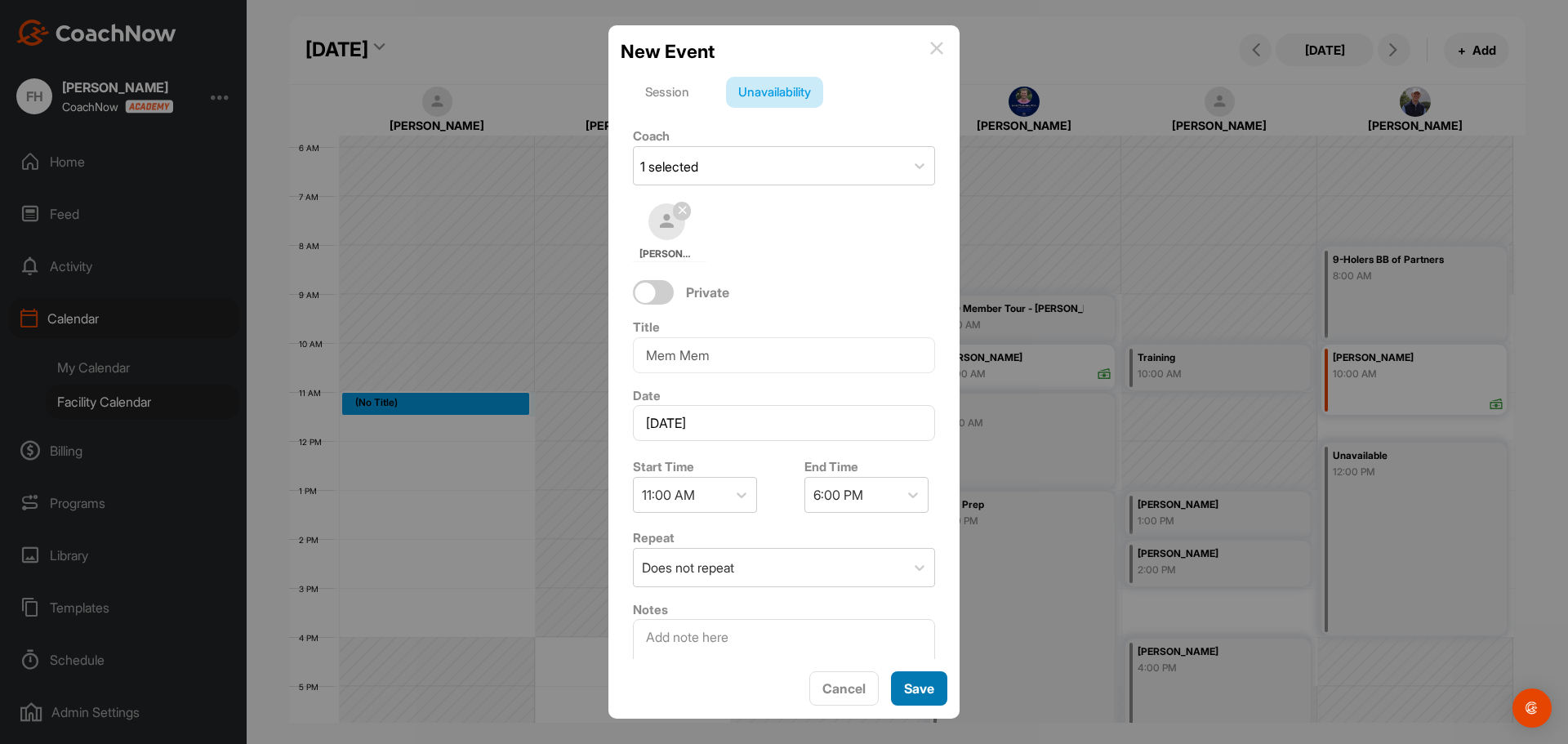
click at [913, 687] on span "Save" at bounding box center [919, 687] width 31 height 17
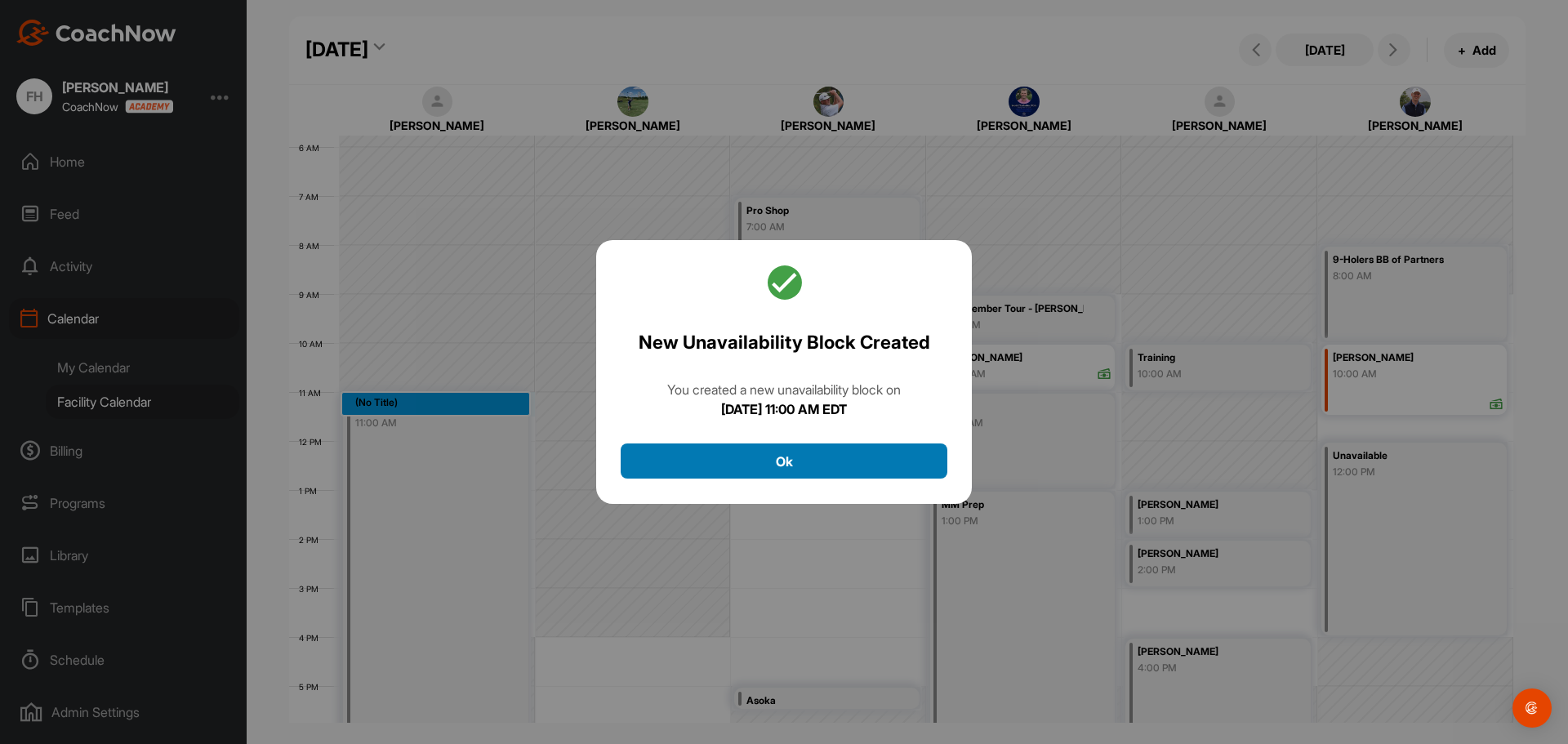
click at [847, 464] on button "Ok" at bounding box center [784, 461] width 327 height 35
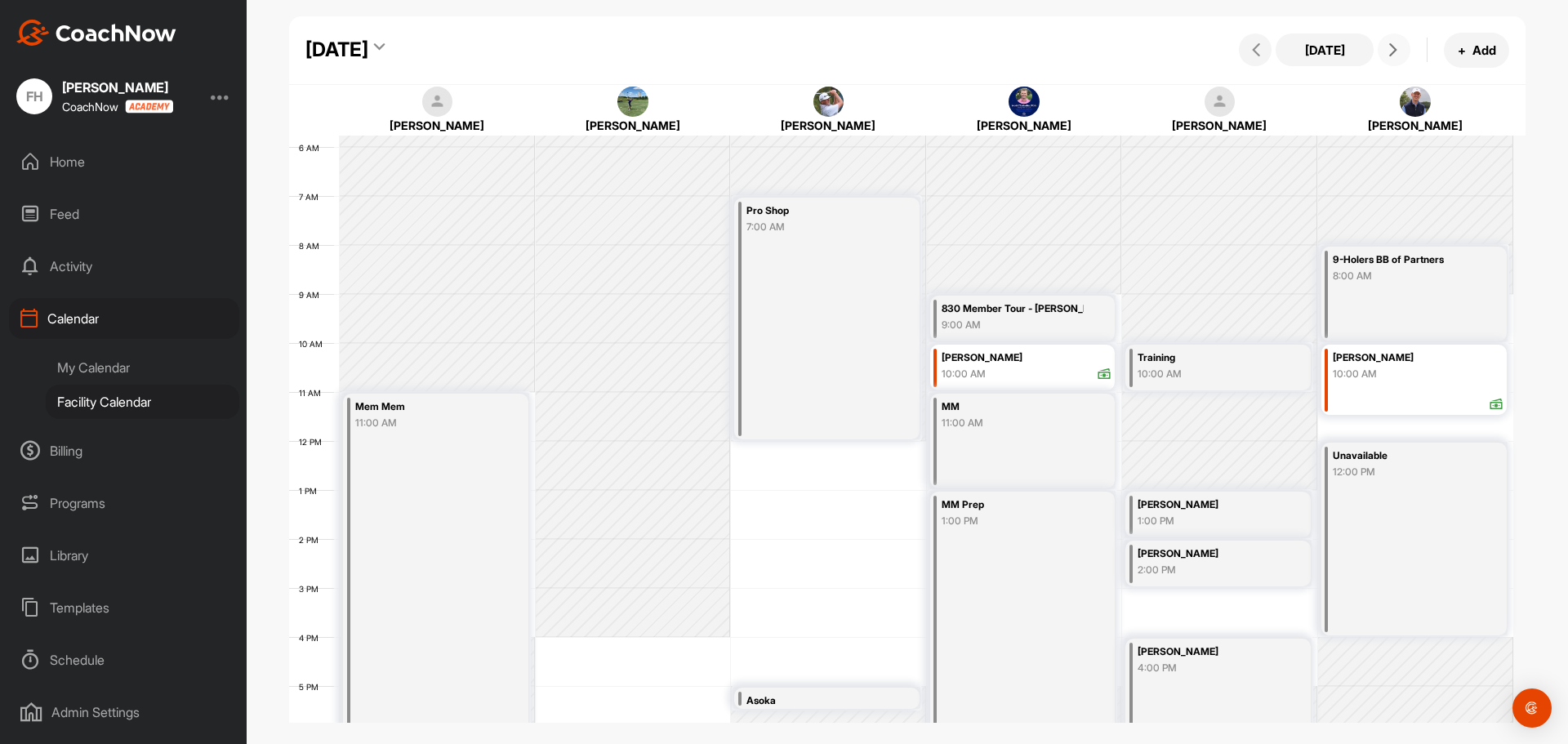
click at [1398, 58] on button at bounding box center [1394, 49] width 32 height 32
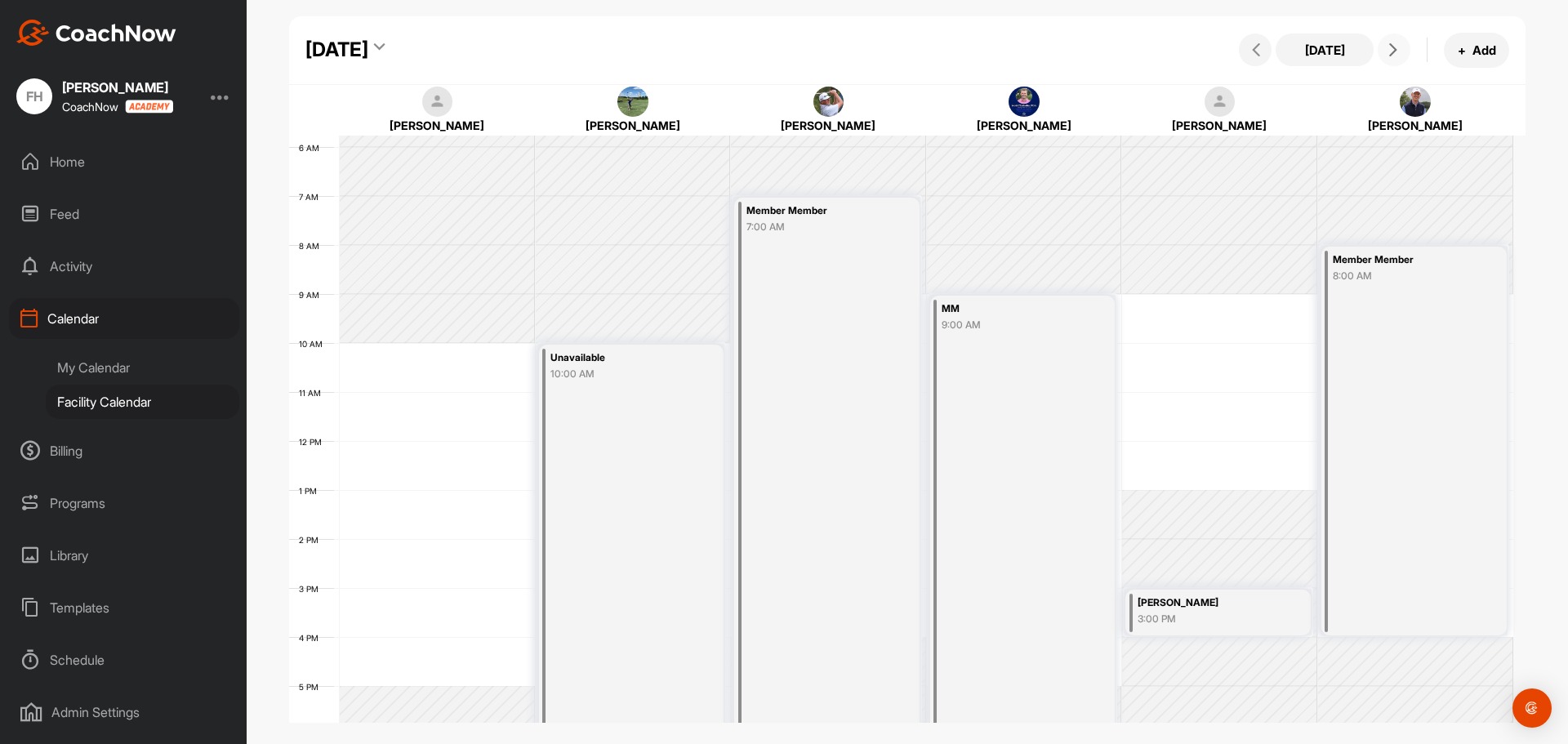
click at [446, 354] on div "12 AM 1 AM 2 AM 3 AM 4 AM 5 AM 6 AM 7 AM 8 AM 9 AM 10 AM 11 AM 12 PM 1 PM 2 PM …" at bounding box center [901, 440] width 1224 height 1175
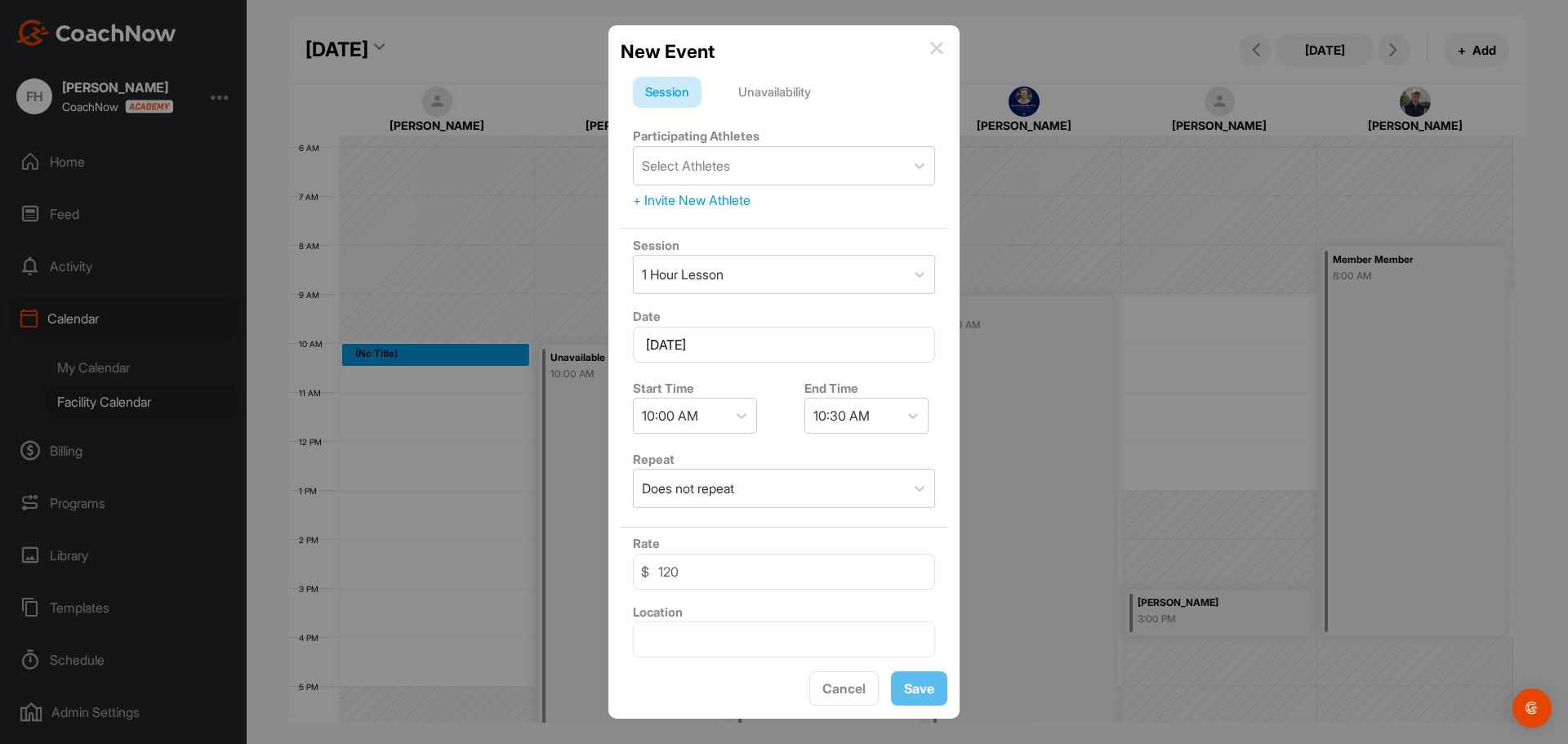
click at [801, 101] on div "Unavailability" at bounding box center [774, 92] width 97 height 31
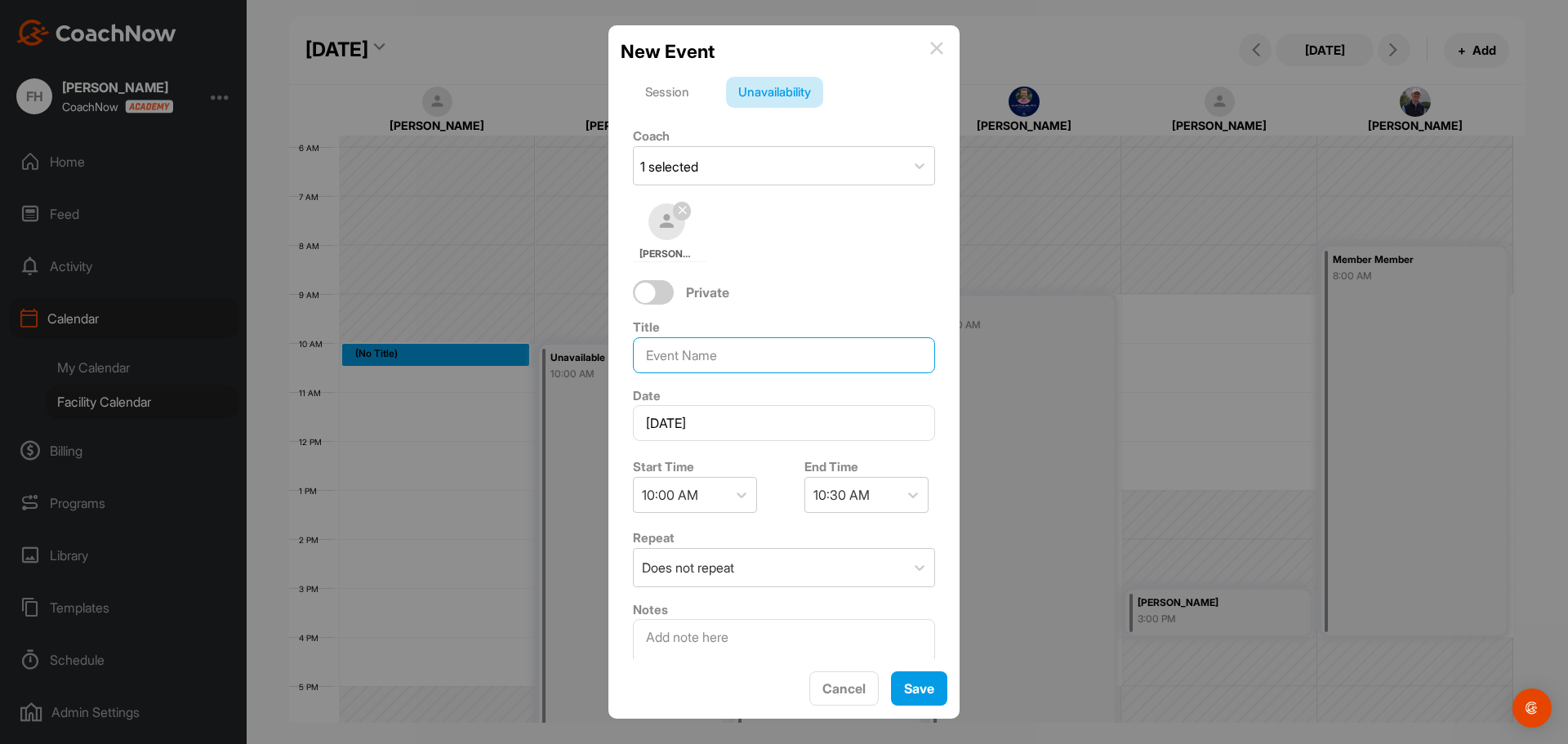
click at [757, 355] on input at bounding box center [784, 355] width 302 height 36
type input "Mem Mem"
click at [849, 501] on div "10:30 AM" at bounding box center [841, 495] width 57 height 19
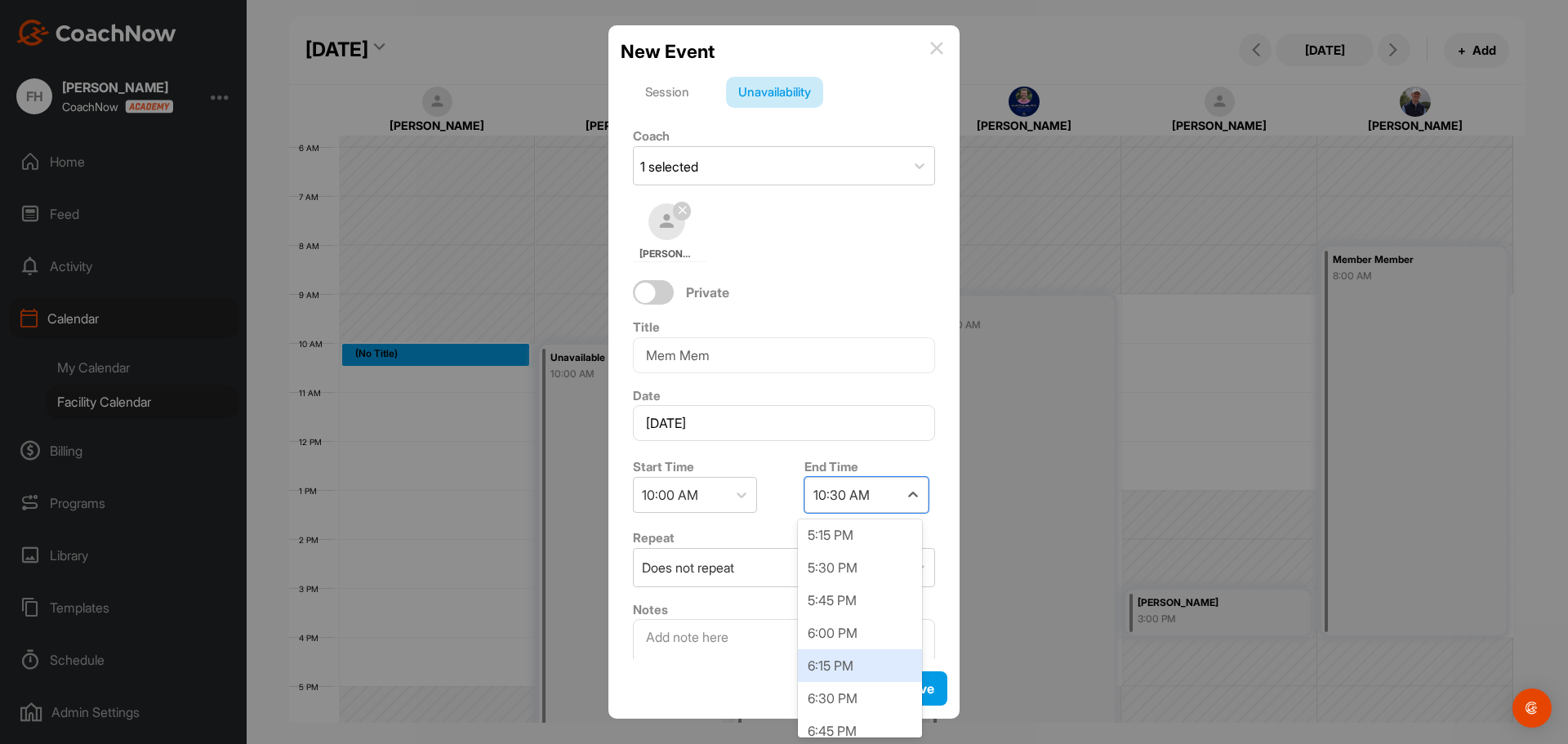
scroll to position [979, 0]
drag, startPoint x: 851, startPoint y: 697, endPoint x: 874, endPoint y: 686, distance: 25.5
click at [856, 693] on div "7:00 PM" at bounding box center [859, 701] width 124 height 32
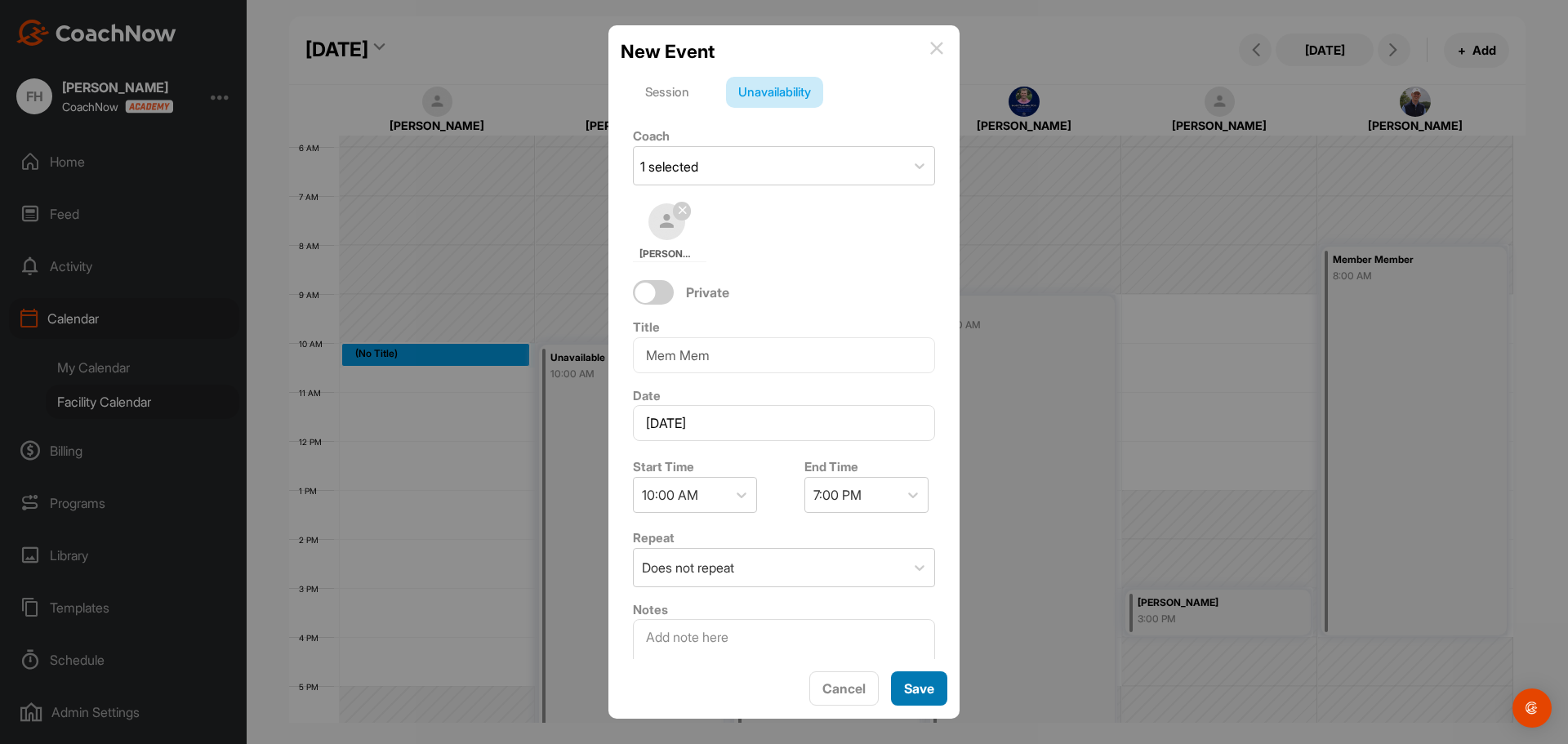
click at [926, 684] on span "Save" at bounding box center [919, 687] width 31 height 17
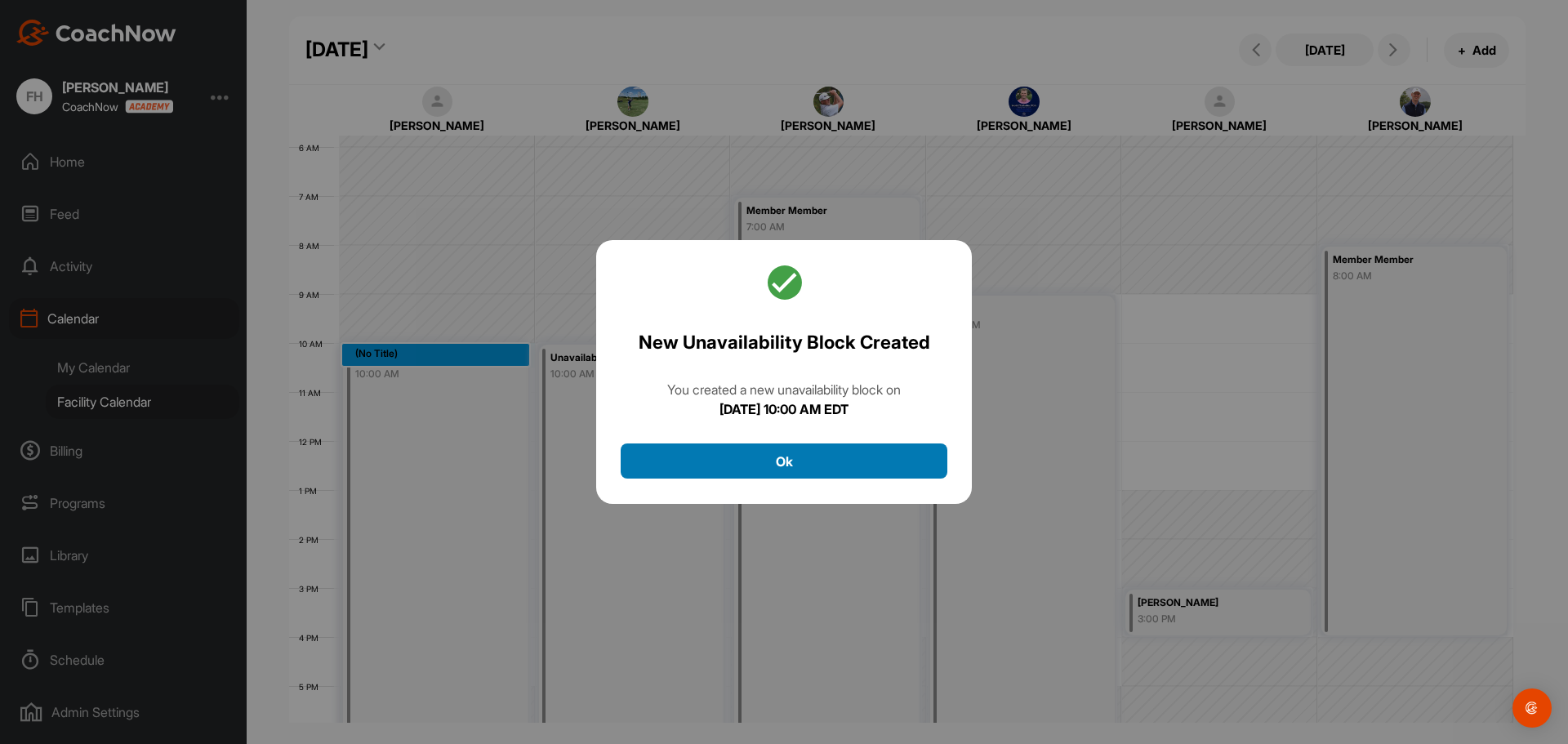
click at [827, 474] on button "Ok" at bounding box center [784, 461] width 327 height 35
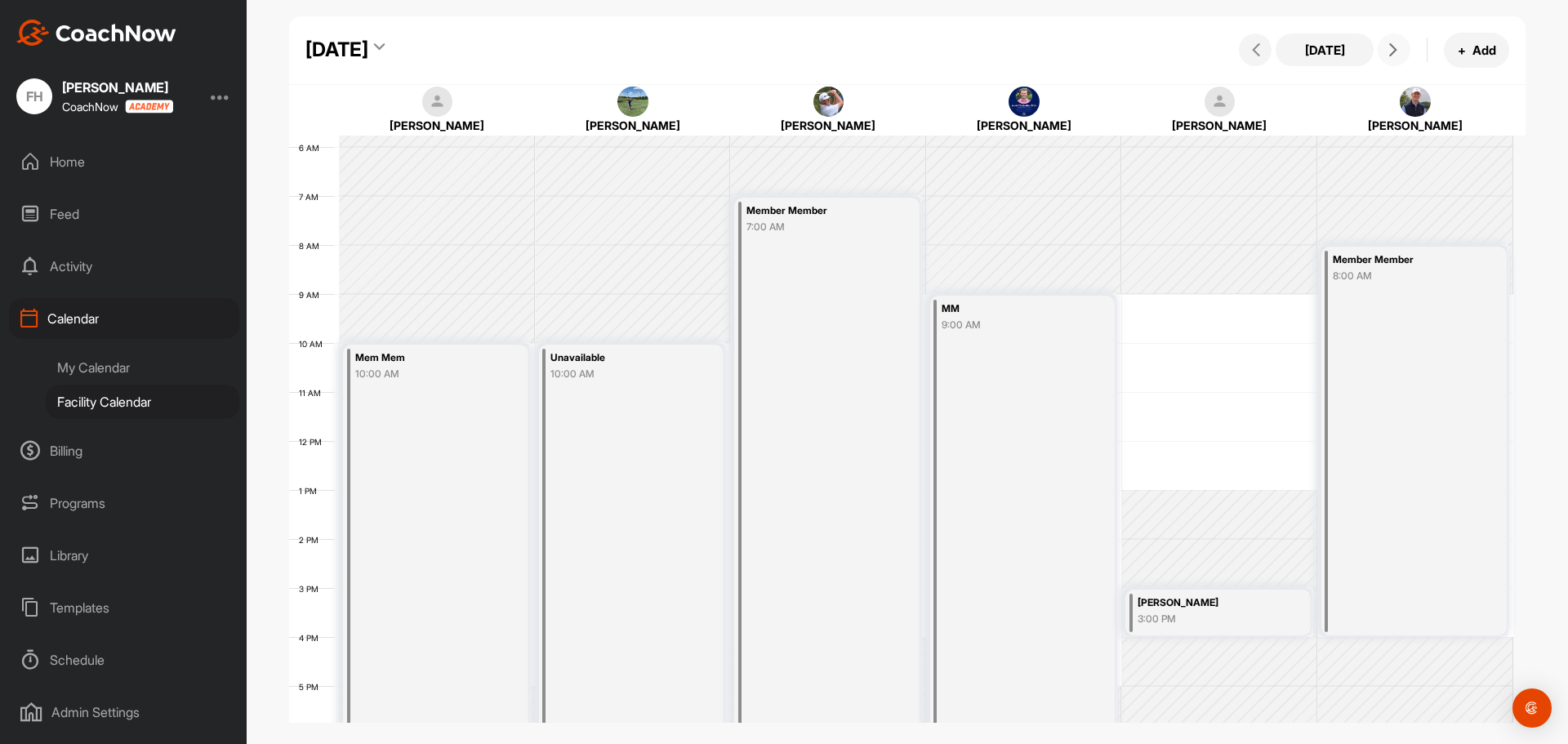
click at [1390, 57] on button at bounding box center [1394, 49] width 32 height 32
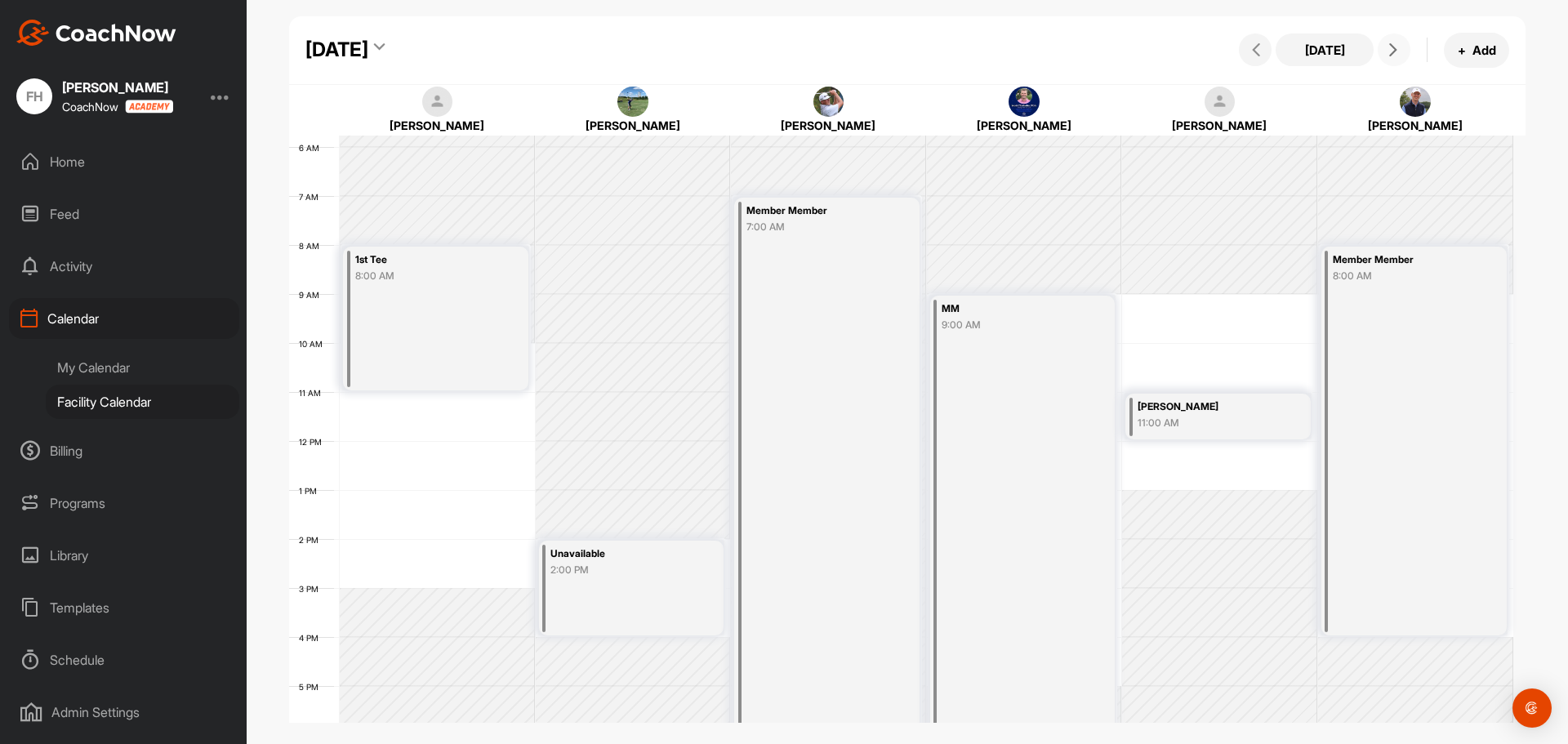
click at [424, 402] on div "12 AM 1 AM 2 AM 3 AM 4 AM 5 AM 6 AM 7 AM 8 AM 9 AM 10 AM 11 AM 12 PM 1 PM 2 PM …" at bounding box center [901, 440] width 1224 height 1175
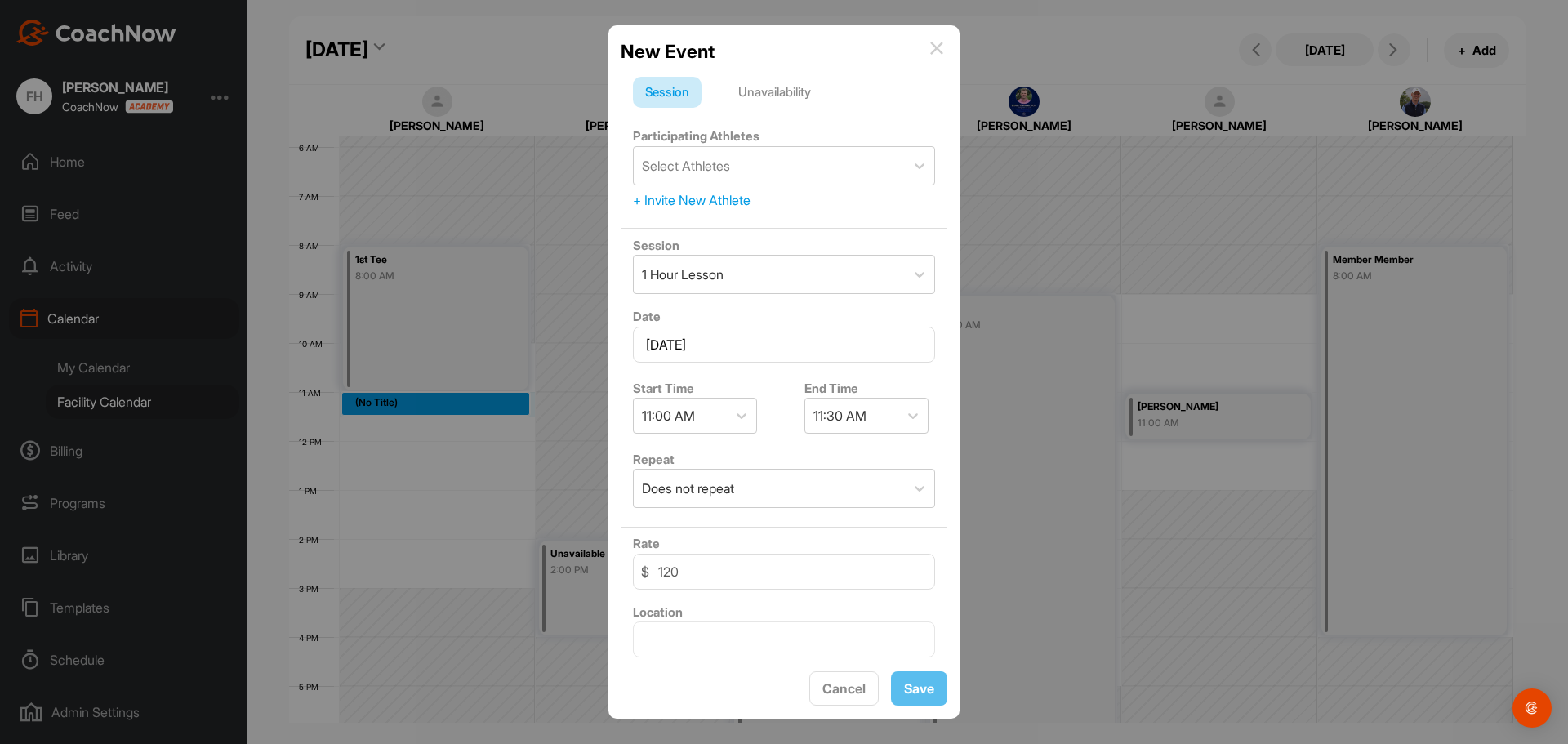
click at [754, 92] on div "Unavailability" at bounding box center [774, 92] width 97 height 31
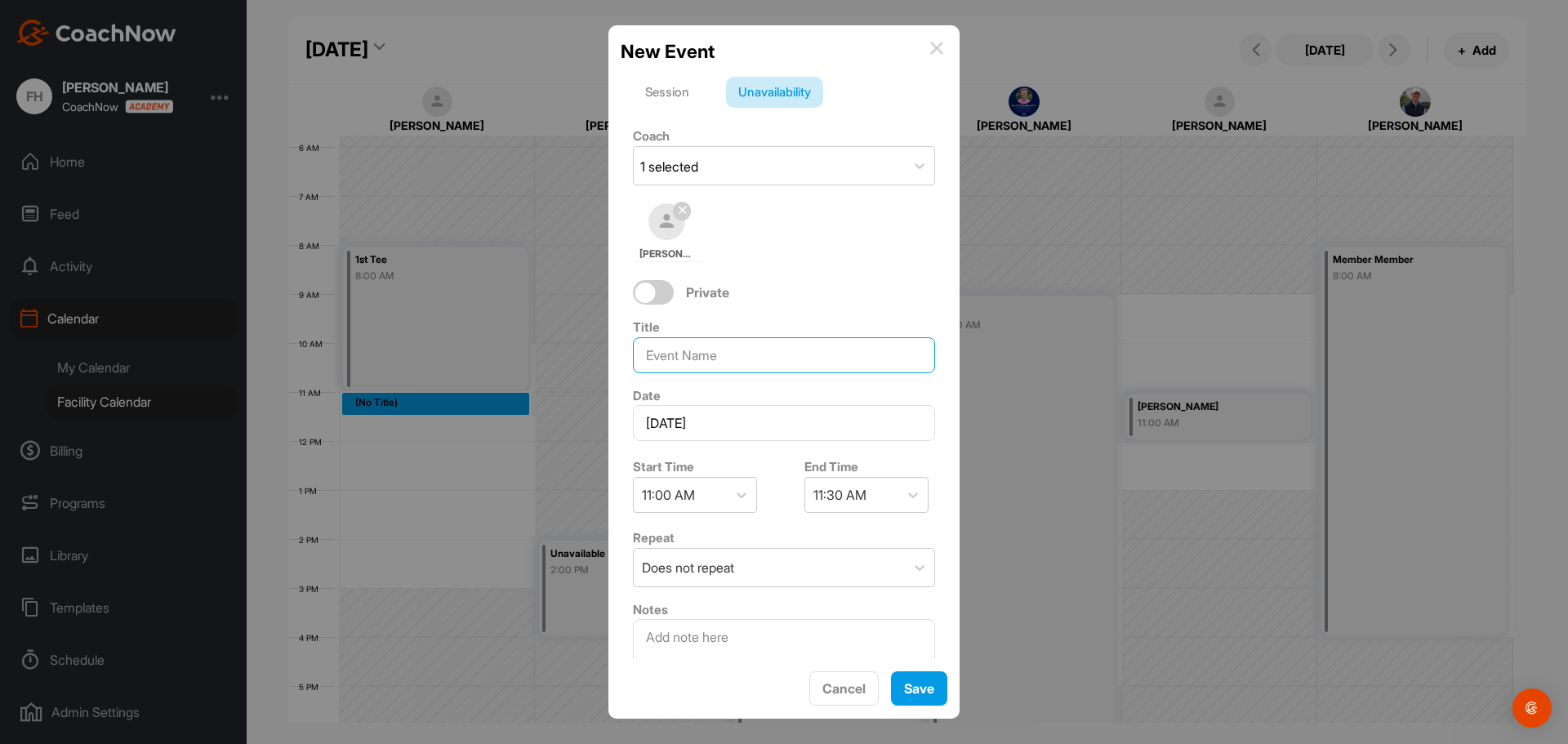
click at [779, 369] on input at bounding box center [784, 355] width 302 height 36
type input "Mem Mem"
drag, startPoint x: 854, startPoint y: 503, endPoint x: 845, endPoint y: 500, distance: 9.5
click at [848, 503] on div "11:30 AM" at bounding box center [839, 495] width 53 height 19
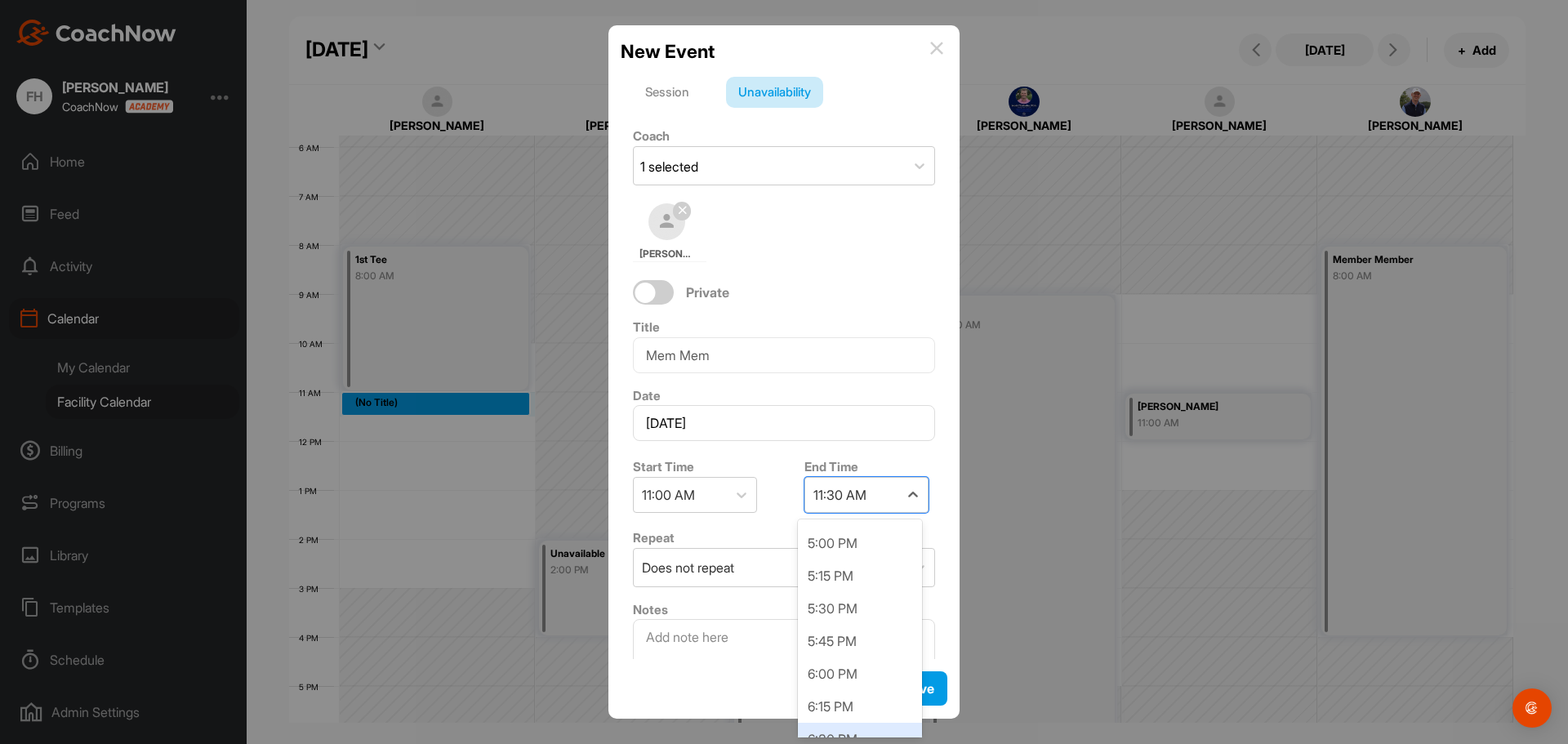
scroll to position [816, 0]
click at [828, 732] on div "7:00 PM" at bounding box center [859, 734] width 124 height 32
click at [915, 691] on span "Save" at bounding box center [919, 687] width 31 height 17
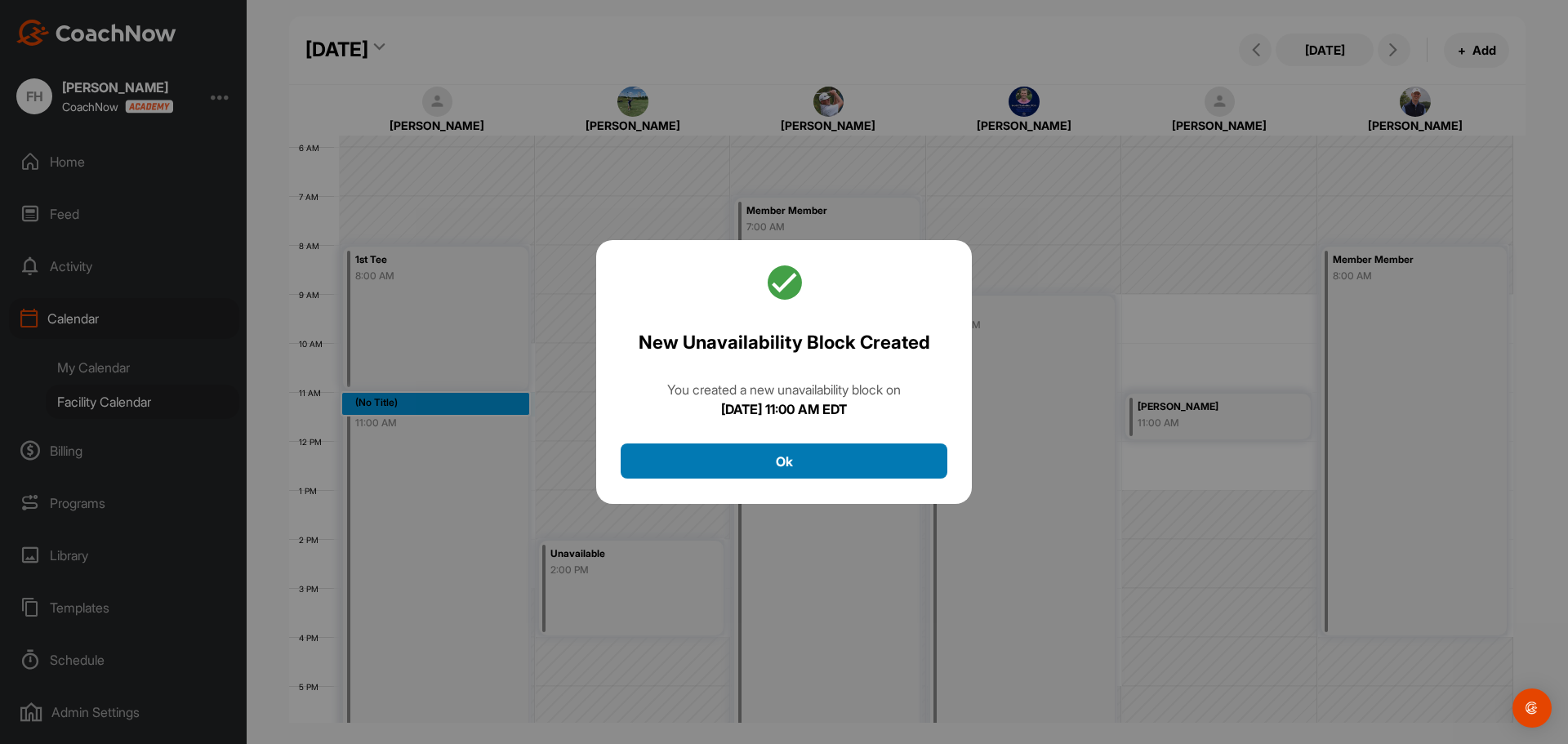
click at [795, 467] on button "Ok" at bounding box center [784, 461] width 327 height 35
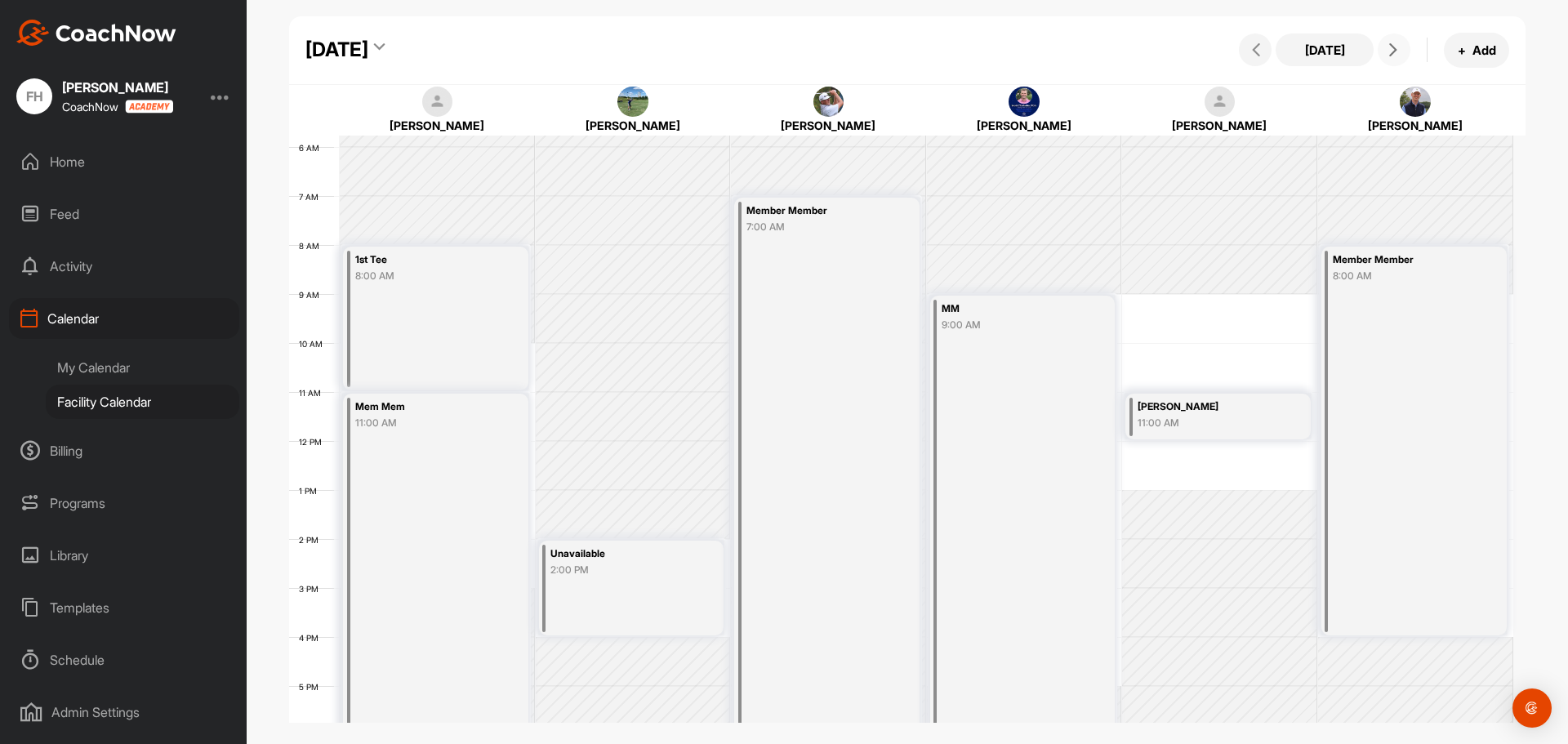
click at [1400, 48] on span at bounding box center [1394, 50] width 19 height 13
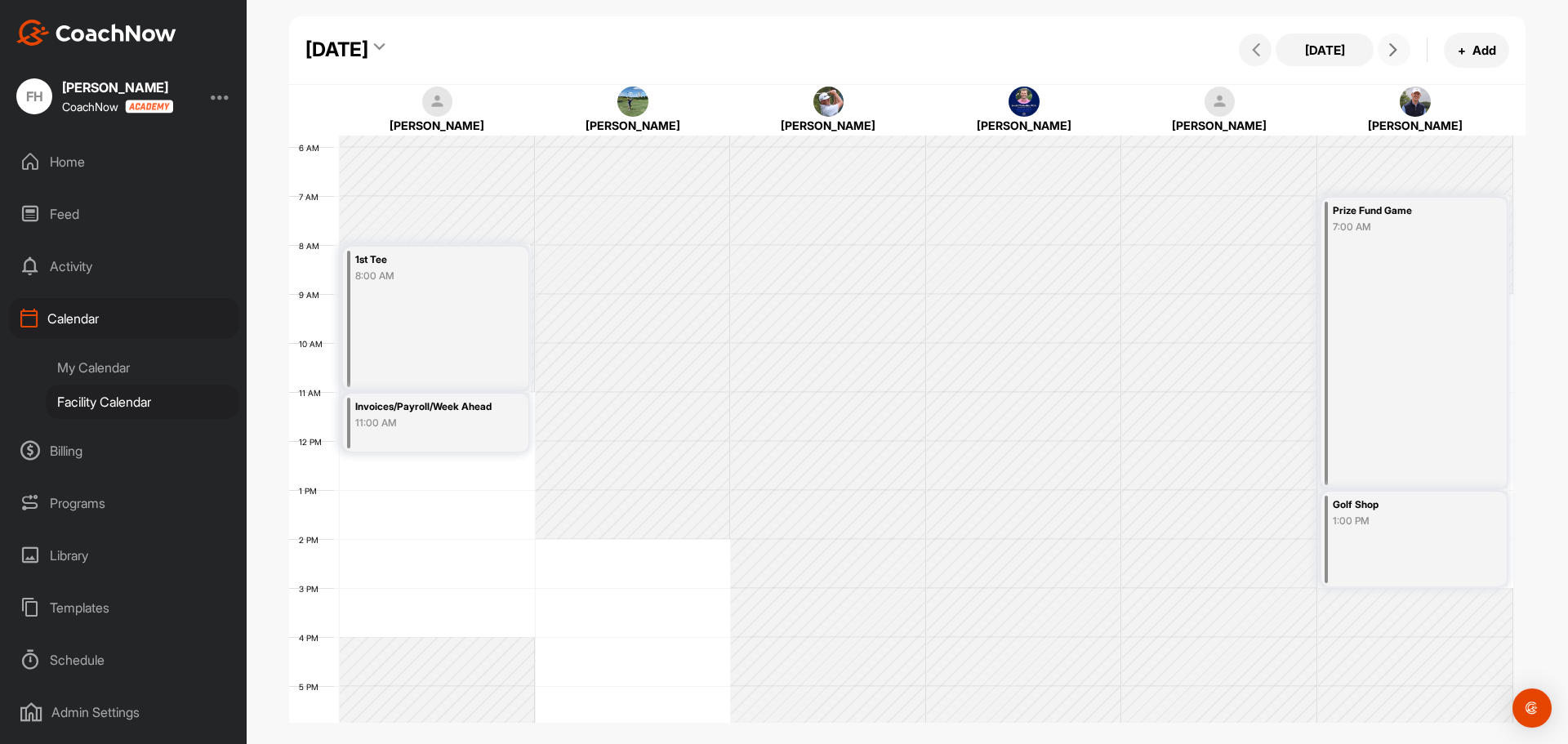
click at [471, 462] on div "12 AM 1 AM 2 AM 3 AM 4 AM 5 AM 6 AM 7 AM 8 AM 9 AM 10 AM 11 AM 12 PM 1 PM 2 PM …" at bounding box center [901, 440] width 1224 height 1175
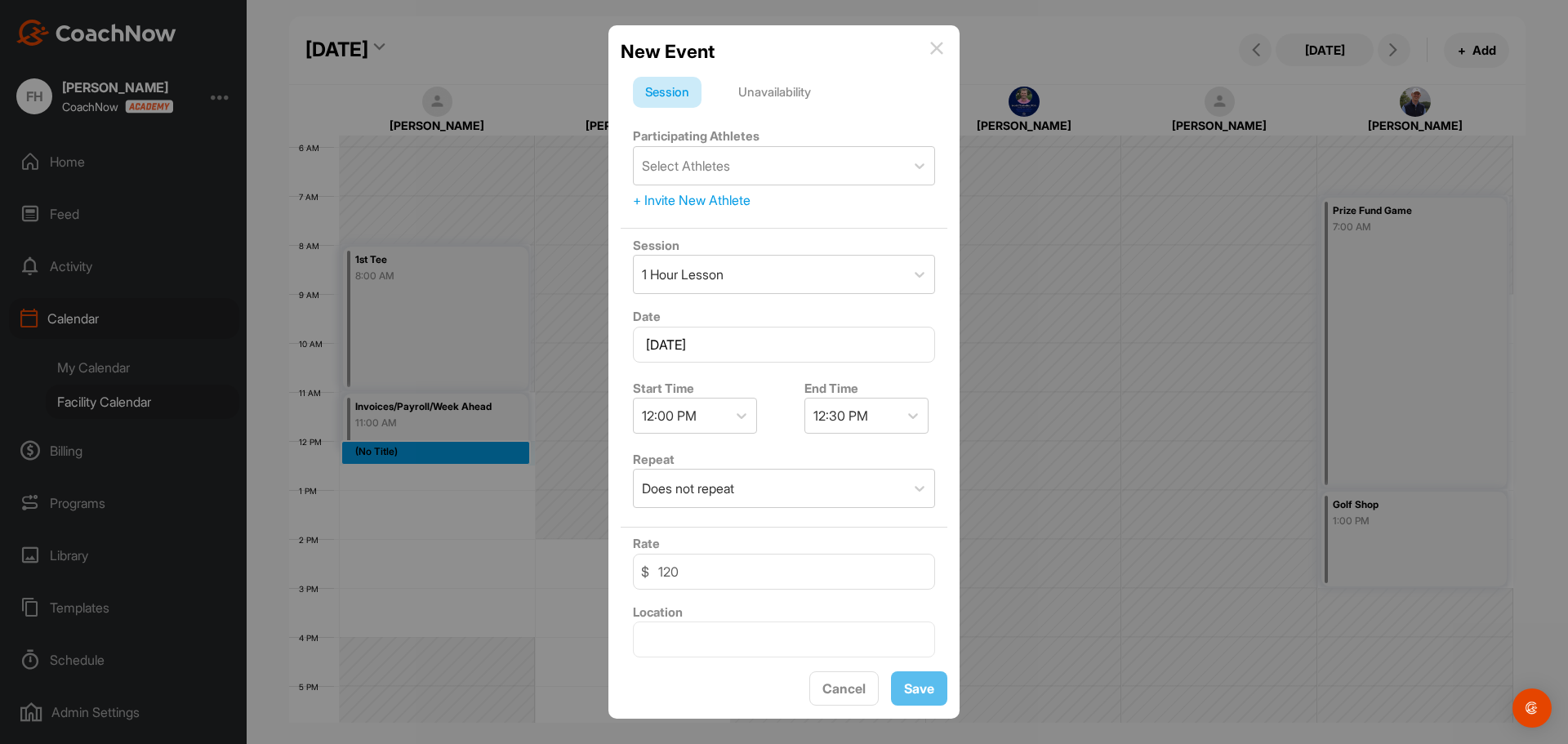
click at [771, 89] on div "Unavailability" at bounding box center [774, 92] width 97 height 31
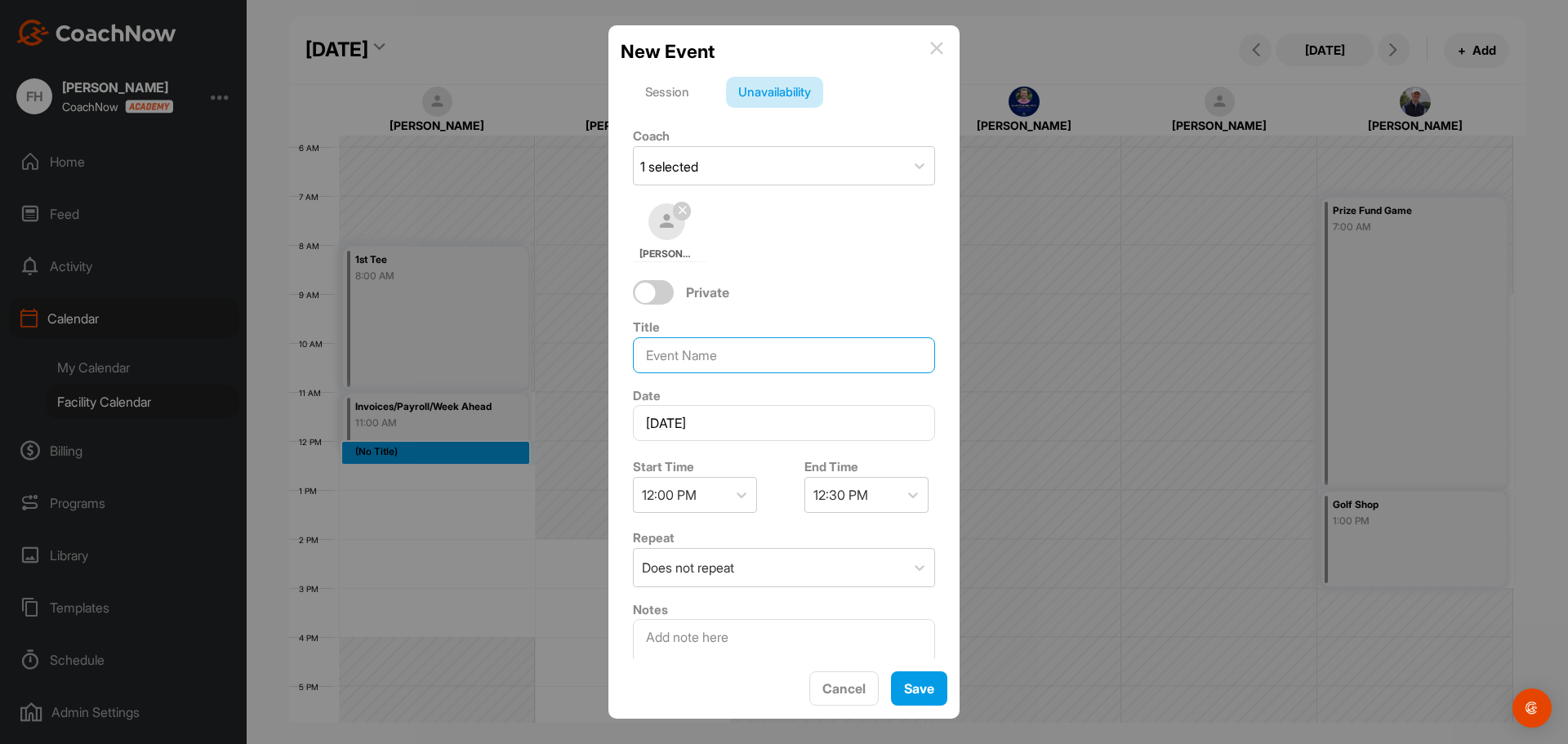
click at [755, 355] on input at bounding box center [784, 355] width 302 height 36
type input "Mem Mem"
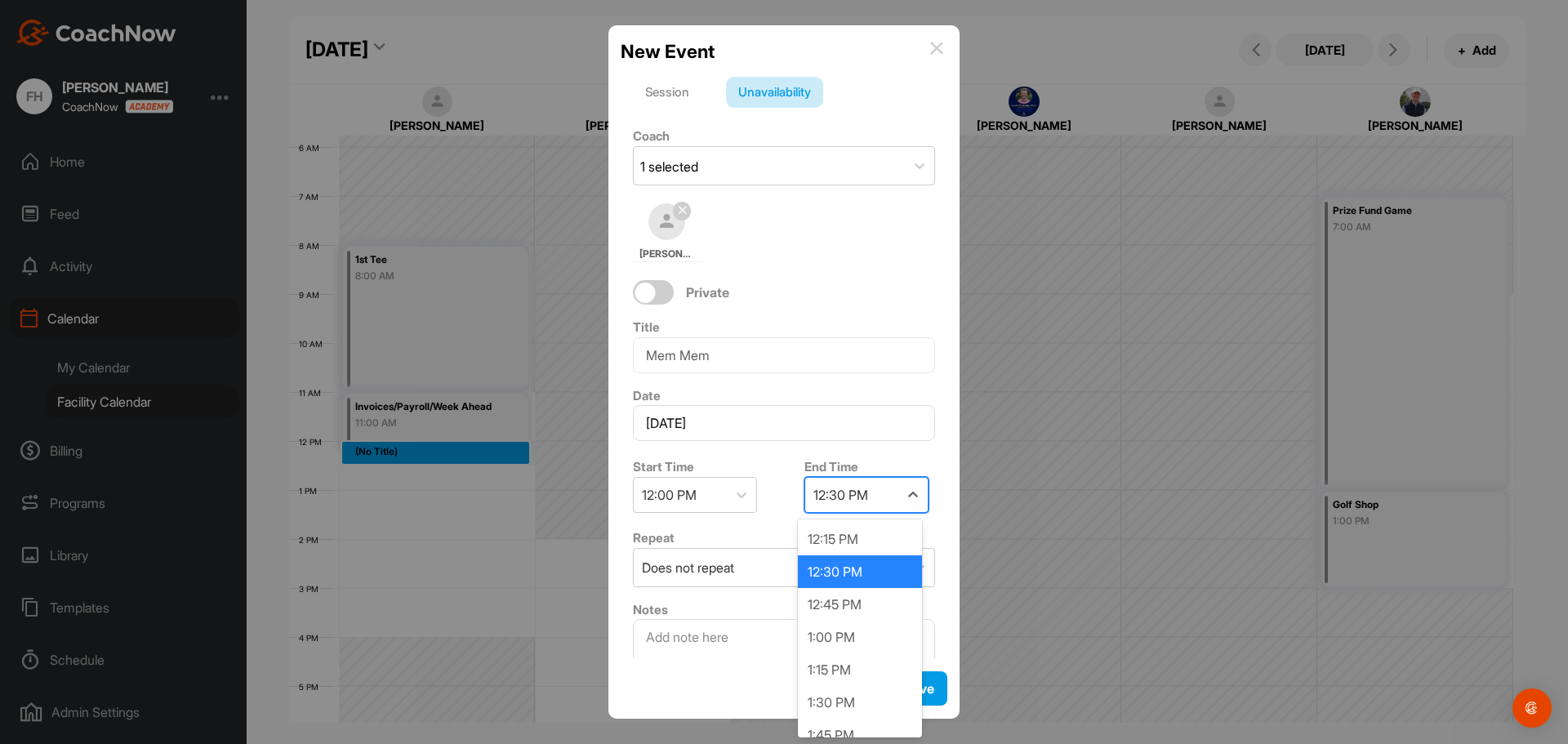
click at [868, 477] on div "12:30 PM" at bounding box center [852, 494] width 93 height 34
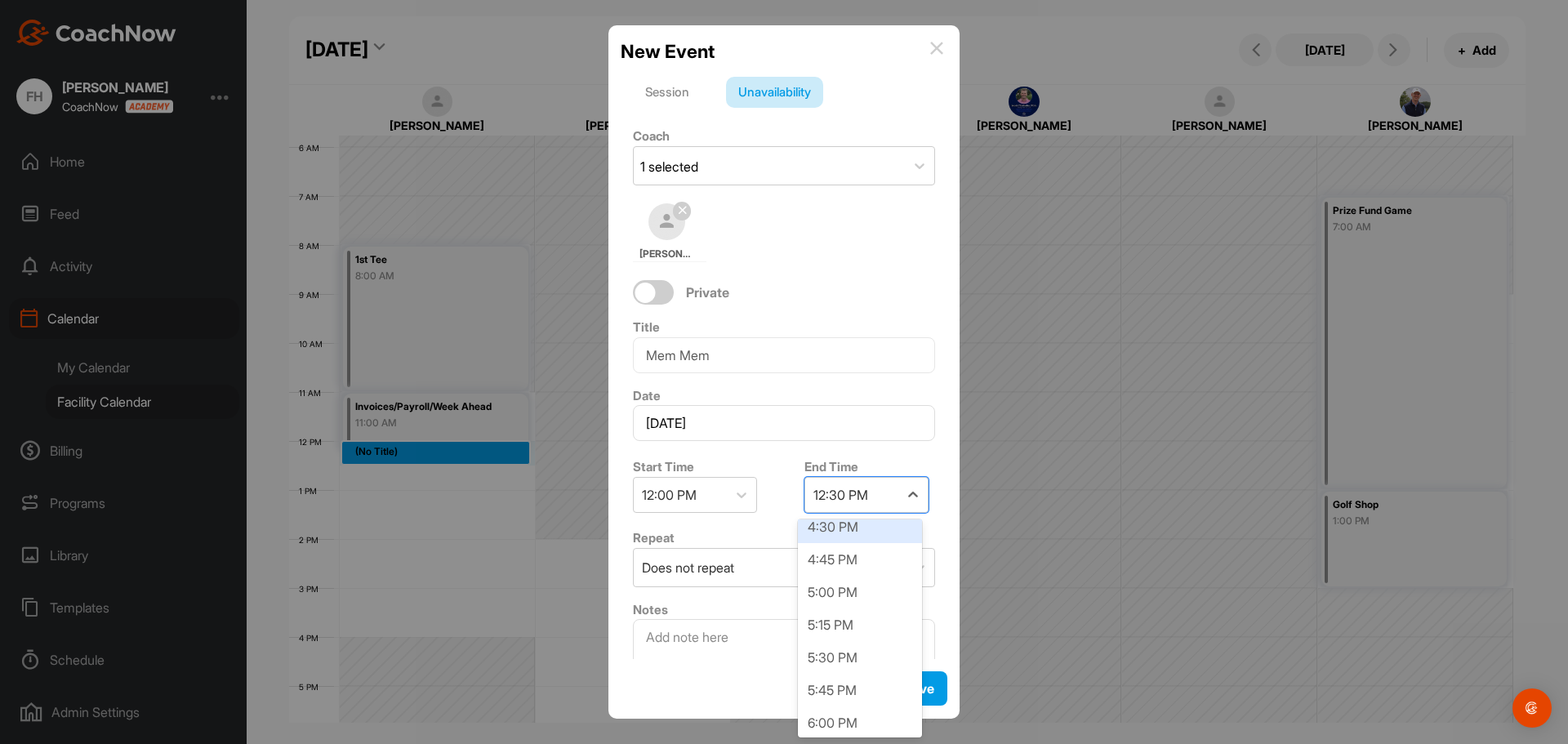
scroll to position [572, 0]
drag, startPoint x: 841, startPoint y: 715, endPoint x: 873, endPoint y: 698, distance: 36.2
click at [841, 714] on div "6:00 PM" at bounding box center [859, 718] width 124 height 32
click at [919, 697] on div "Save" at bounding box center [919, 688] width 31 height 19
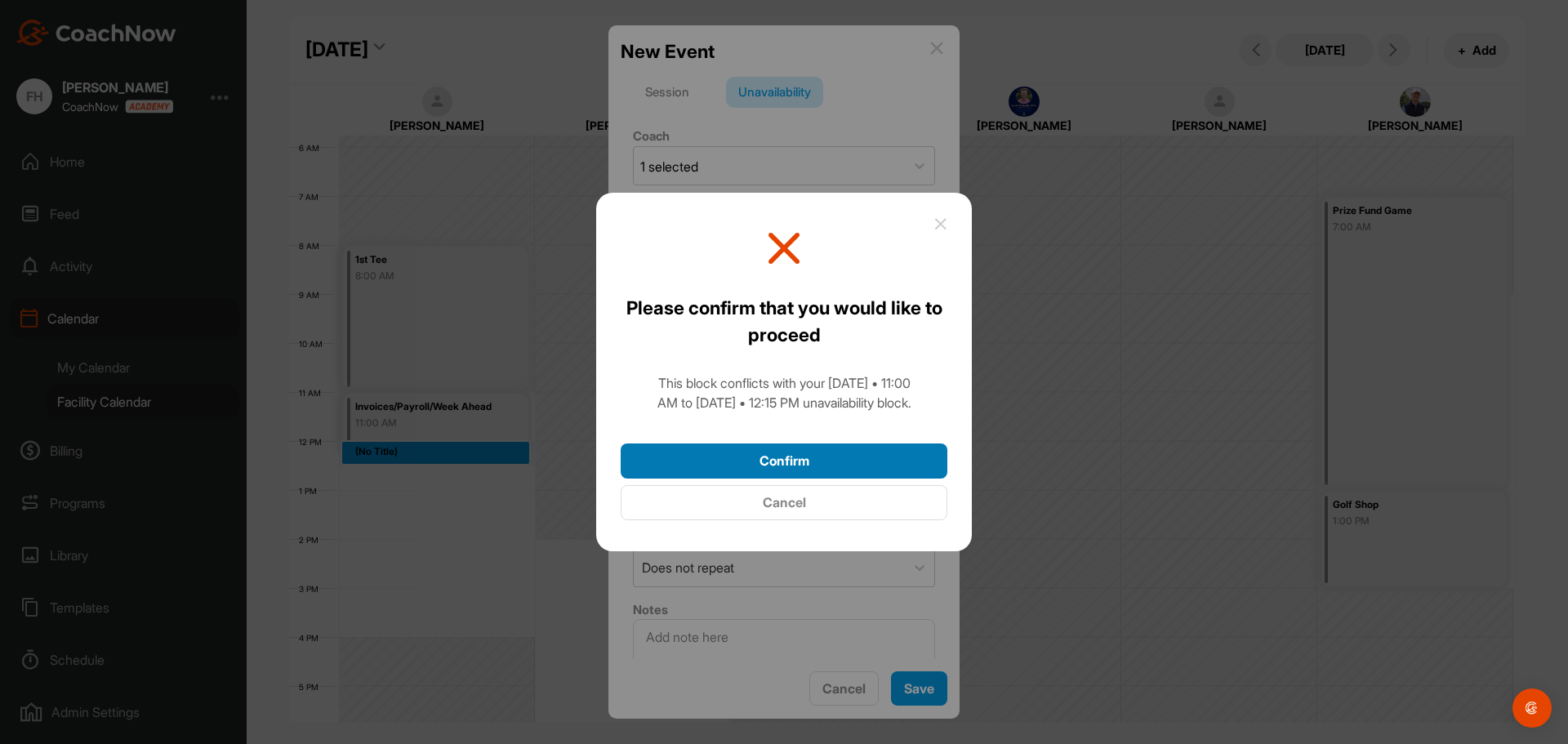
click at [857, 462] on button "Confirm" at bounding box center [784, 461] width 327 height 35
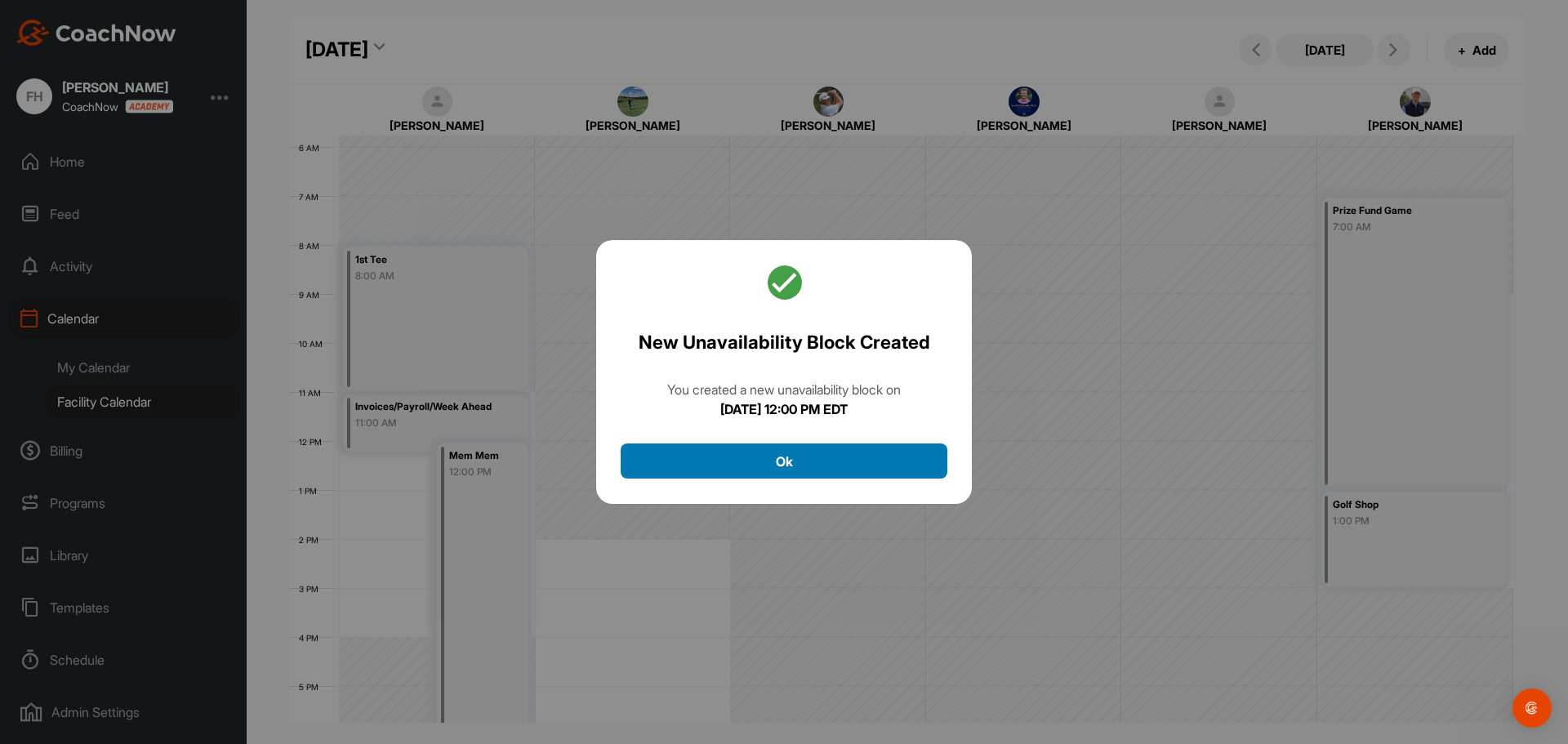
click at [807, 444] on button "Ok" at bounding box center [784, 461] width 327 height 35
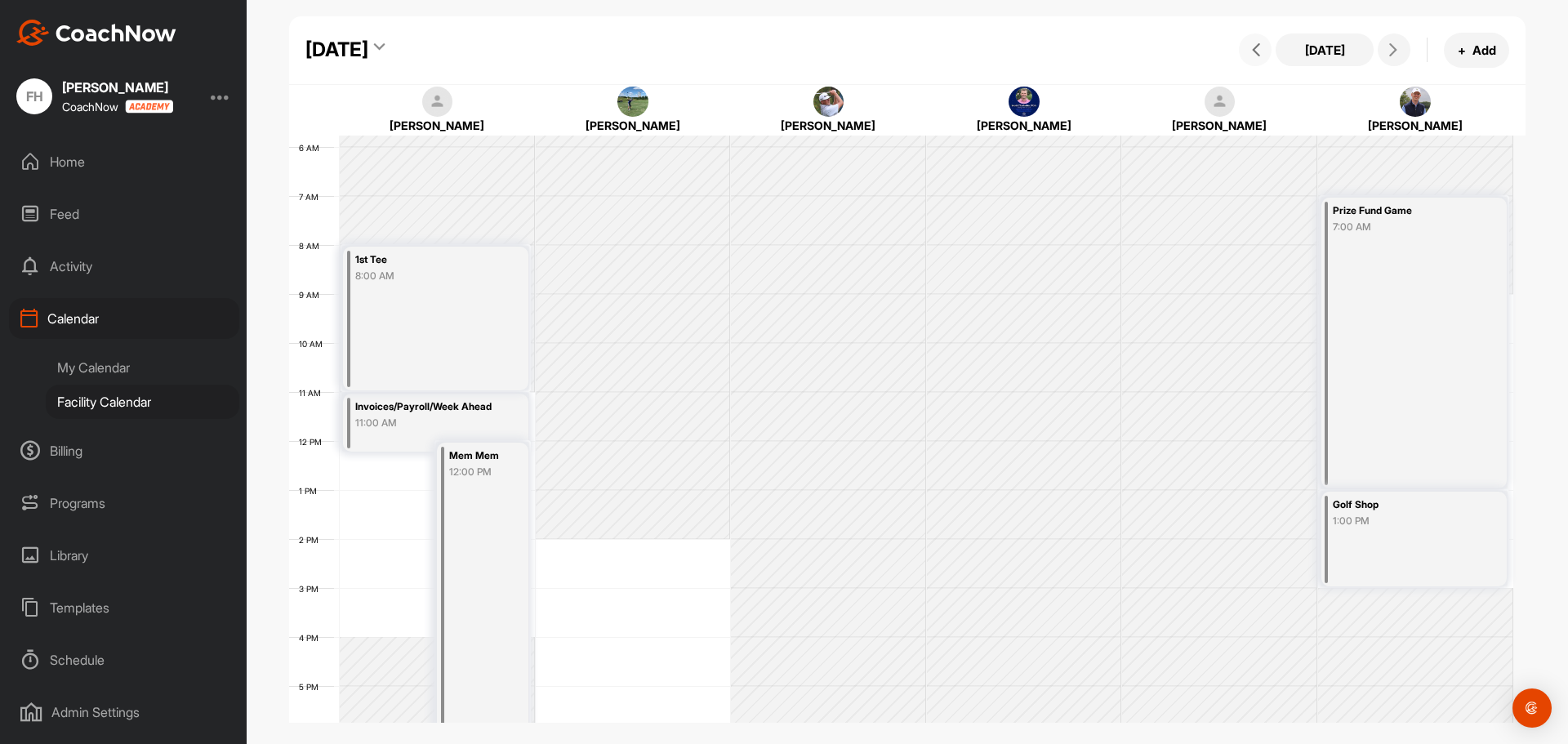
click at [1248, 52] on span at bounding box center [1255, 50] width 19 height 13
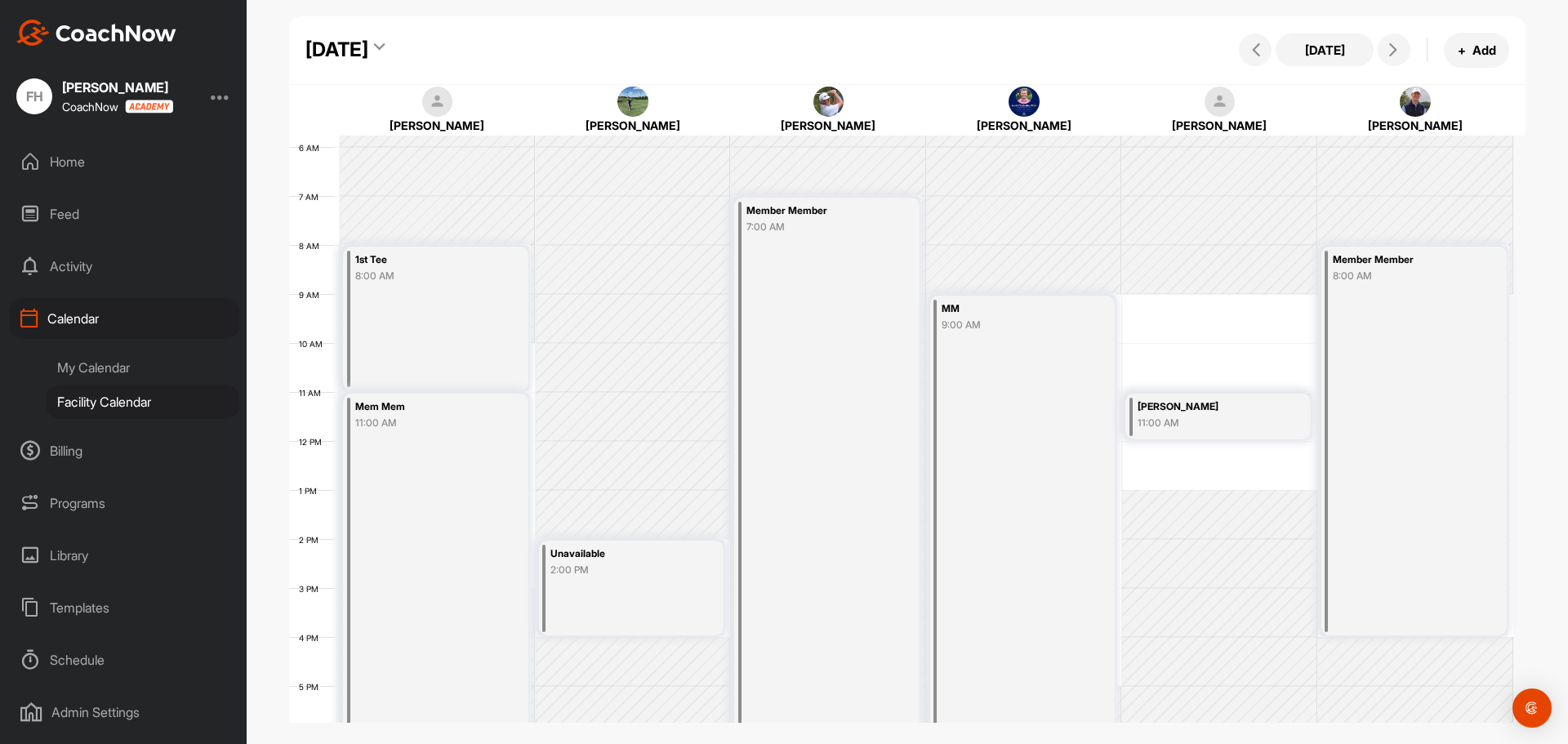
click at [369, 57] on div "[DATE]" at bounding box center [336, 50] width 63 height 30
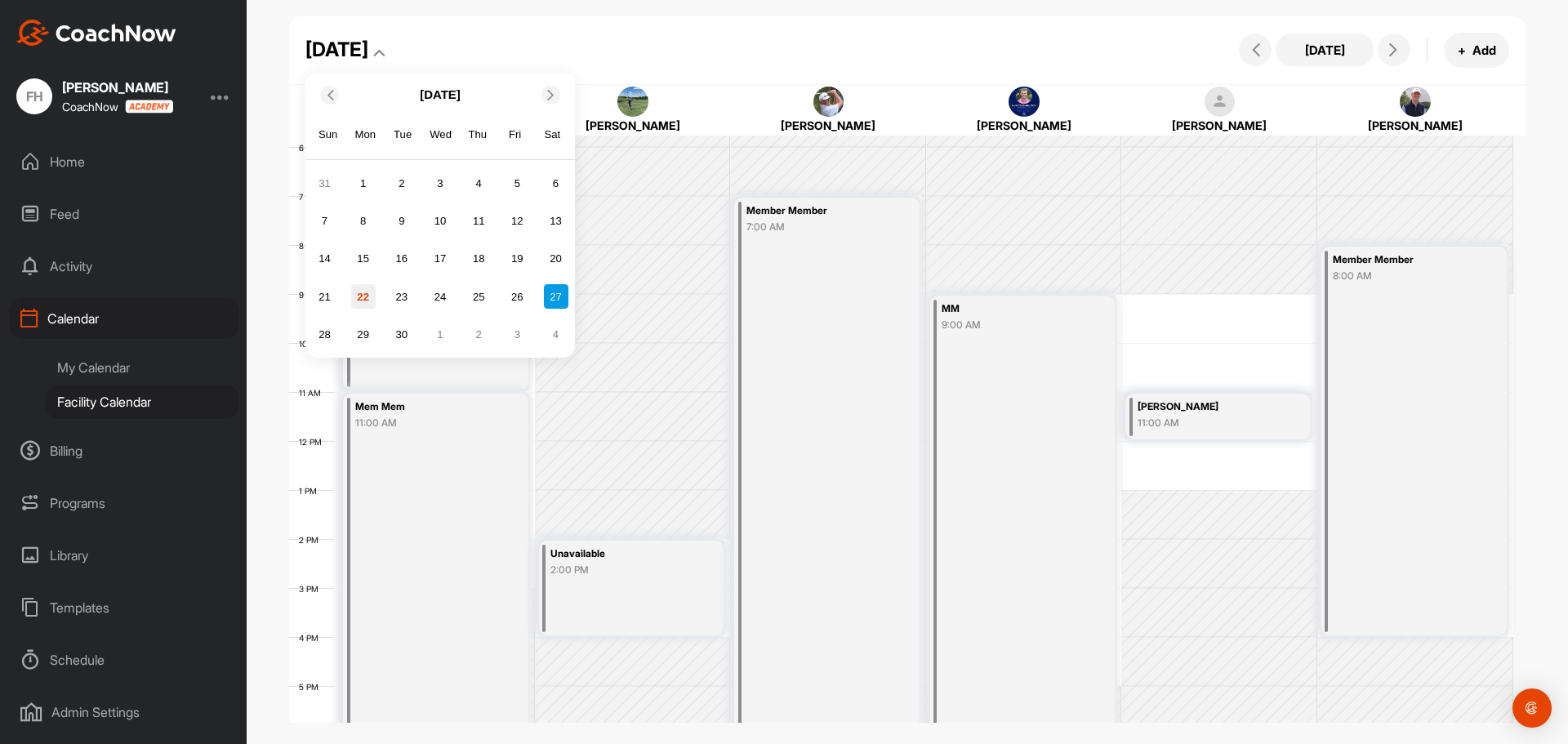
click at [368, 301] on div "22" at bounding box center [363, 296] width 24 height 24
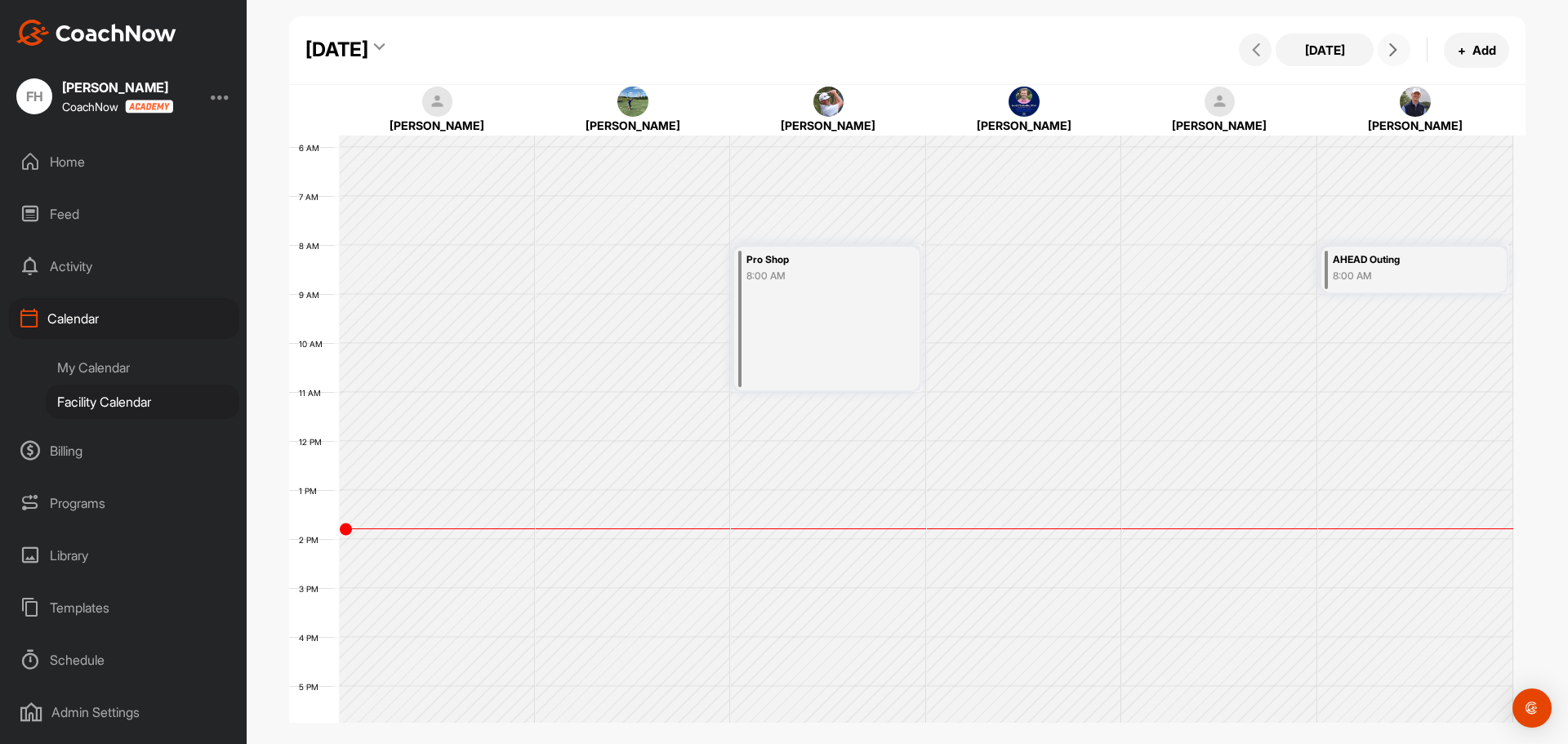
click at [1397, 60] on button at bounding box center [1394, 49] width 32 height 32
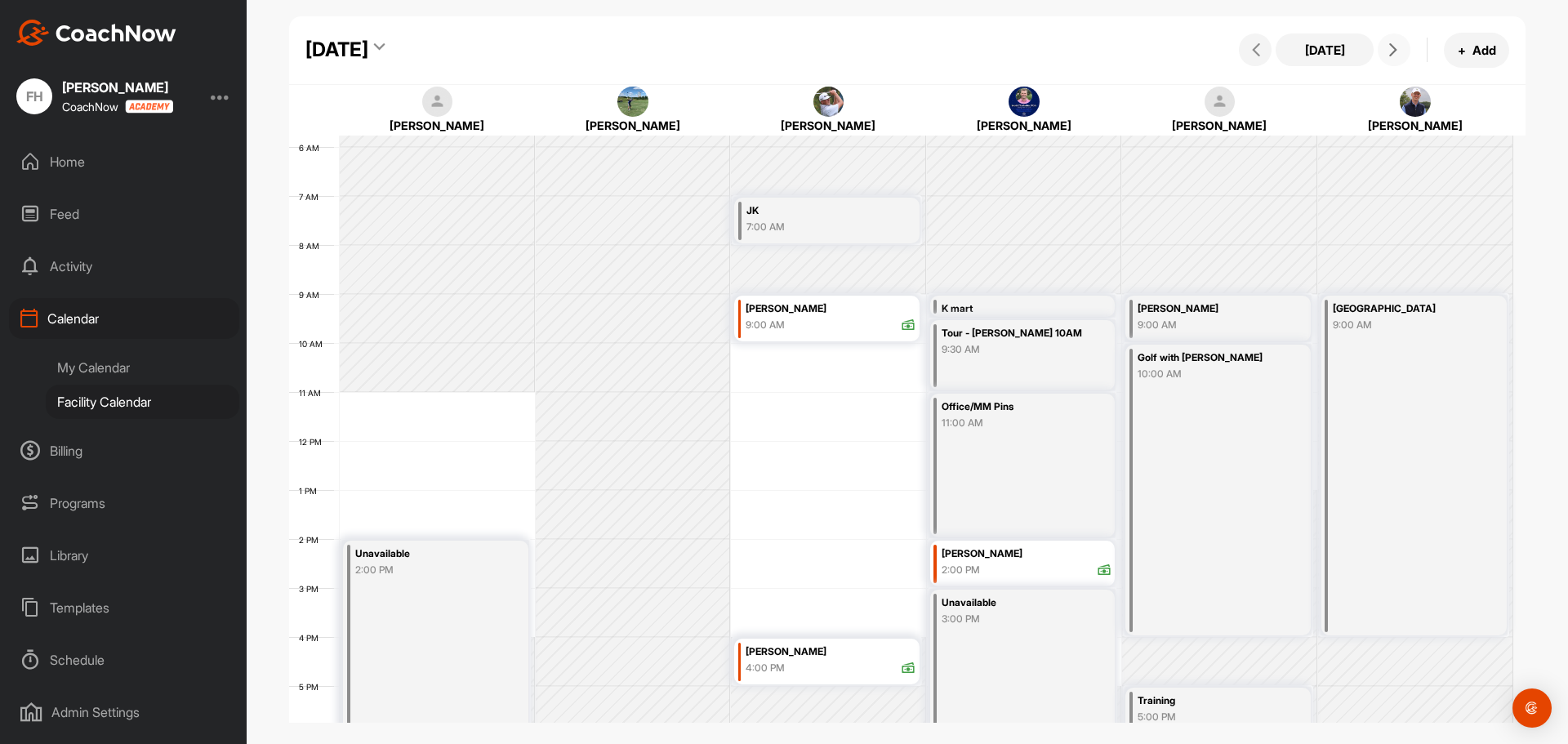
click at [1397, 60] on button at bounding box center [1394, 49] width 32 height 32
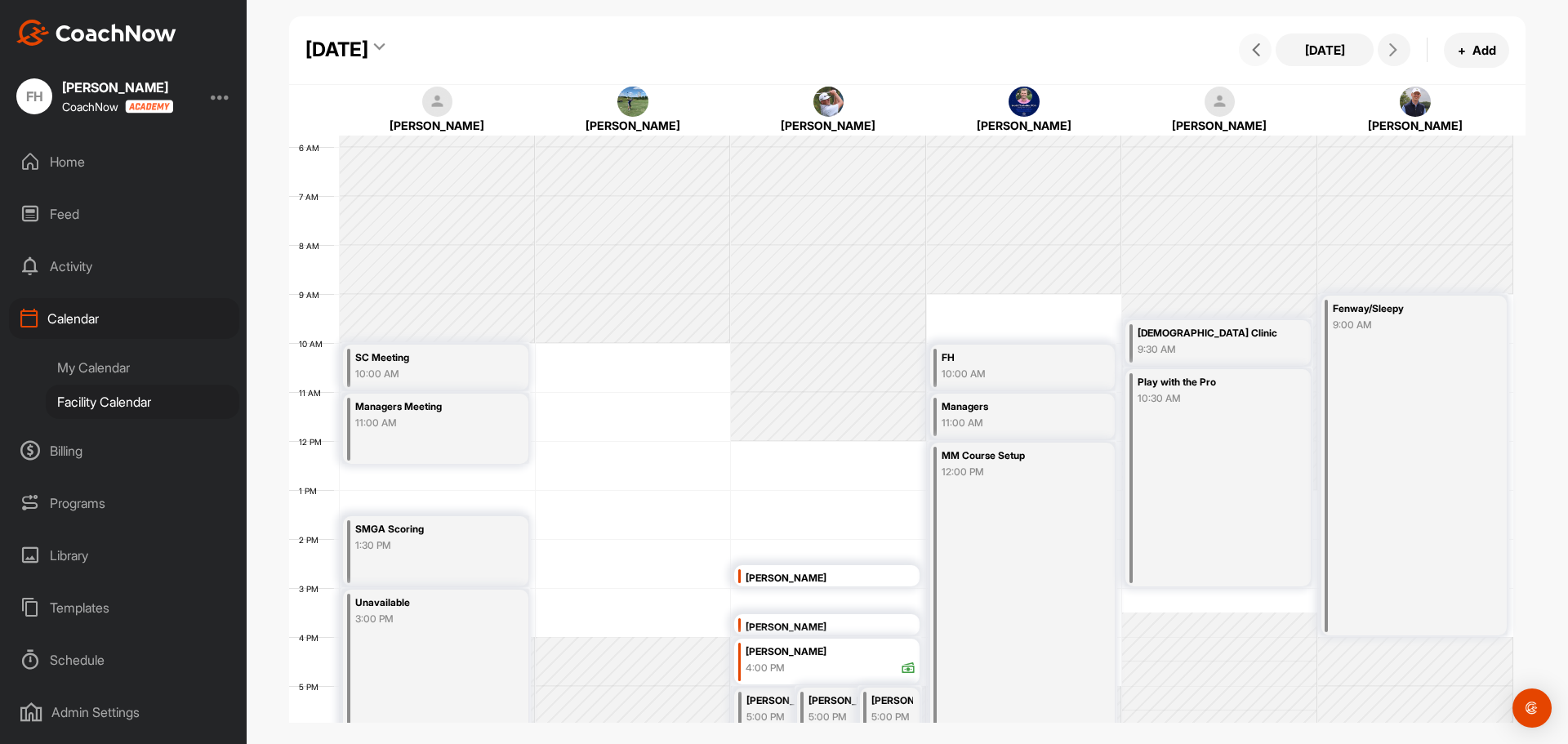
click at [1255, 51] on icon at bounding box center [1255, 50] width 13 height 13
